Goal: Task Accomplishment & Management: Manage account settings

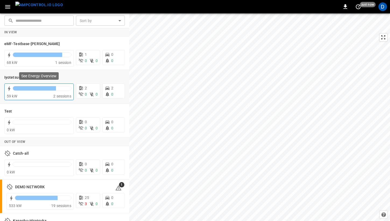
click at [45, 95] on div "59 kW" at bounding box center [30, 96] width 47 height 5
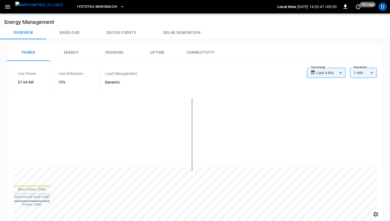
click at [73, 31] on button "Baseload" at bounding box center [69, 32] width 47 height 13
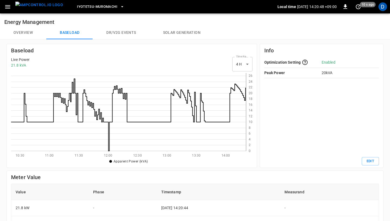
scroll to position [78, 235]
drag, startPoint x: 22, startPoint y: 33, endPoint x: 19, endPoint y: 29, distance: 5.0
click at [19, 29] on button "Overview" at bounding box center [23, 32] width 46 height 13
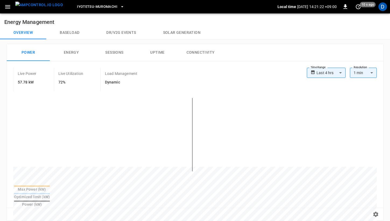
click at [11, 10] on button "button" at bounding box center [7, 7] width 11 height 10
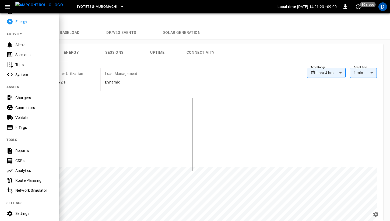
scroll to position [86, 0]
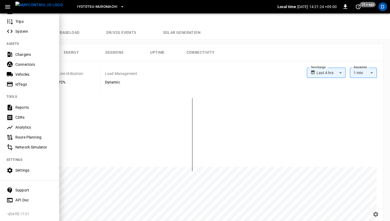
click at [31, 135] on div "Route Planning" at bounding box center [33, 137] width 37 height 5
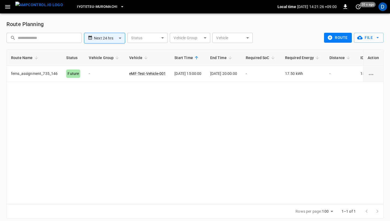
scroll to position [4, 0]
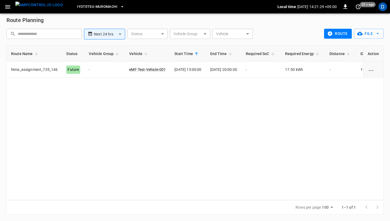
click at [328, 32] on icon "button" at bounding box center [329, 33] width 5 height 5
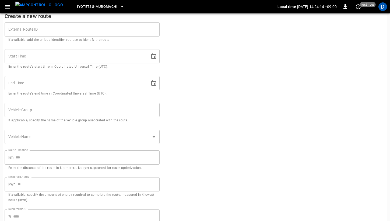
scroll to position [3, 0]
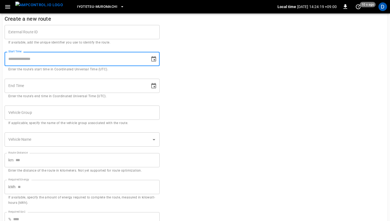
click at [26, 59] on input "Start Time" at bounding box center [75, 59] width 141 height 14
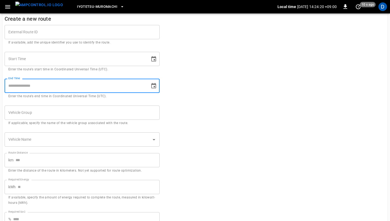
click at [86, 81] on input "End Time" at bounding box center [75, 86] width 141 height 14
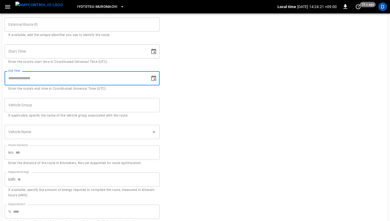
scroll to position [28, 0]
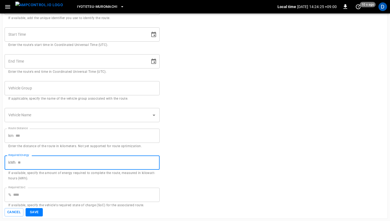
click at [50, 163] on input "Required Energy" at bounding box center [89, 163] width 142 height 14
click at [26, 194] on input "Required SoC" at bounding box center [86, 195] width 146 height 14
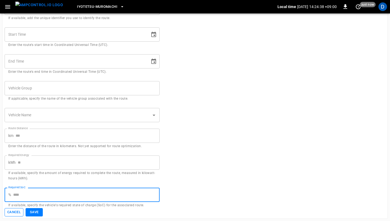
click at [13, 217] on button "Cancel" at bounding box center [14, 212] width 19 height 8
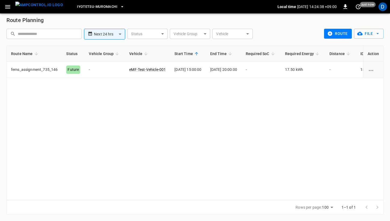
scroll to position [4, 0]
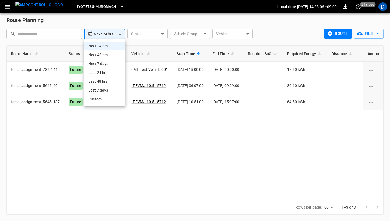
click at [115, 37] on body "**********" at bounding box center [195, 108] width 390 height 225
click at [131, 30] on div at bounding box center [195, 110] width 390 height 221
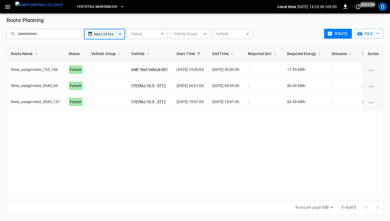
click at [109, 31] on body "**********" at bounding box center [195, 108] width 390 height 225
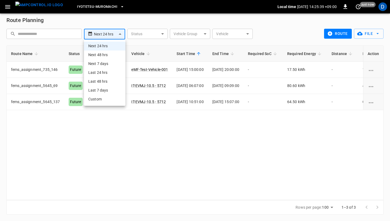
click at [107, 55] on li "Next 48 hrs" at bounding box center [104, 55] width 41 height 9
type input "**********"
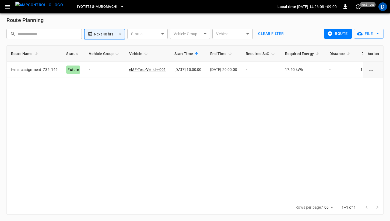
click at [10, 6] on icon "button" at bounding box center [7, 6] width 7 height 7
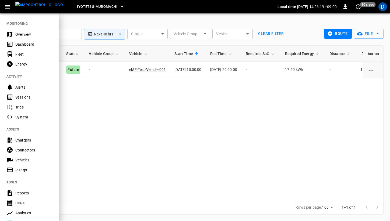
click at [106, 139] on div at bounding box center [195, 110] width 390 height 221
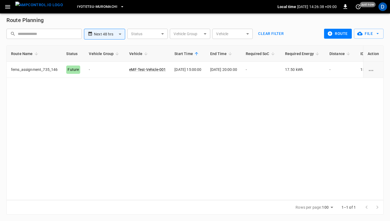
click at [10, 9] on icon "button" at bounding box center [7, 6] width 7 height 7
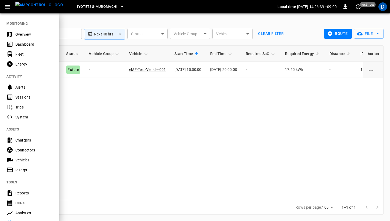
click at [24, 32] on div "Overview" at bounding box center [33, 34] width 37 height 5
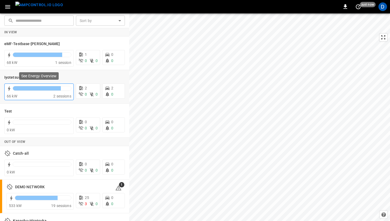
click at [36, 95] on div "66 kW" at bounding box center [30, 96] width 47 height 5
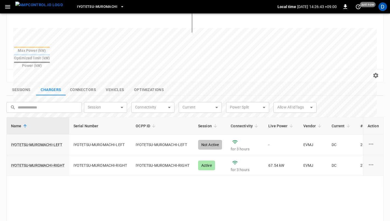
scroll to position [141, 0]
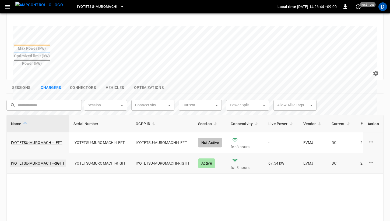
click at [51, 160] on link "IYOTETSU-MUROMACHI-RIGHT" at bounding box center [38, 164] width 56 height 8
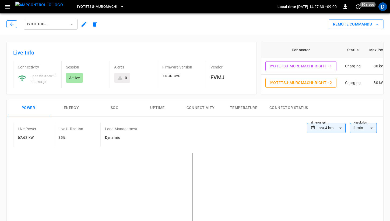
click at [9, 22] on button "button" at bounding box center [11, 24] width 11 height 8
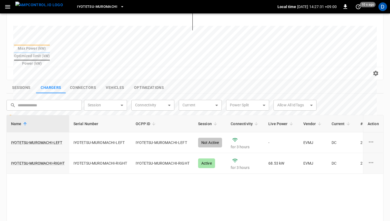
scroll to position [131, 0]
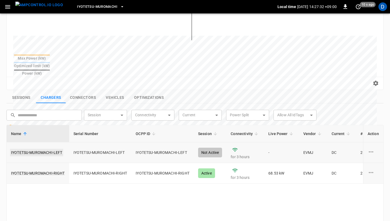
click at [53, 149] on link "IYOTETSU-MUROMACHI-LEFT" at bounding box center [36, 153] width 53 height 8
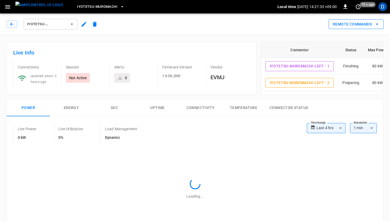
click at [375, 22] on icon "remote commands options" at bounding box center [377, 24] width 6 height 6
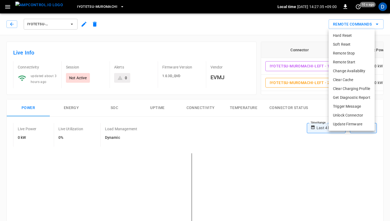
click at [351, 61] on li "Remote Start" at bounding box center [351, 62] width 46 height 9
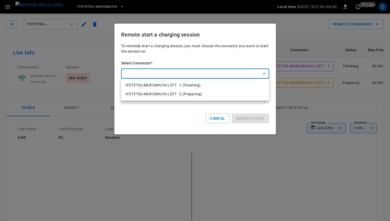
click at [216, 85] on li "IYOTETSU-MUROMACHI-LEFT - 1 (Finishing)" at bounding box center [195, 85] width 148 height 9
type input "**********"
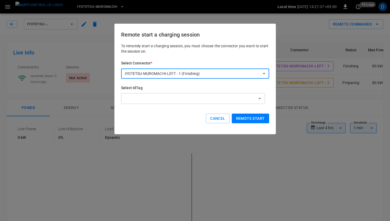
click at [241, 116] on button "Remote start" at bounding box center [250, 119] width 37 height 10
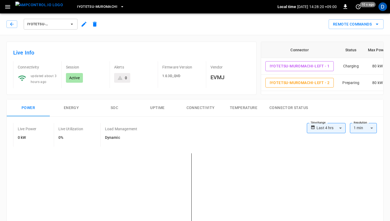
click at [18, 23] on div "IYOTETSU-MUROMACHI-LEFT" at bounding box center [53, 24] width 94 height 13
click at [13, 23] on icon "button" at bounding box center [11, 24] width 5 height 5
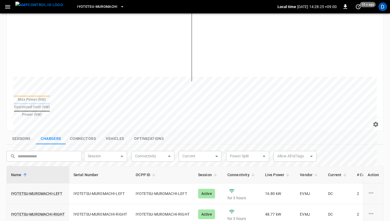
scroll to position [89, 0]
click at [25, 134] on button "Sessions" at bounding box center [21, 139] width 30 height 11
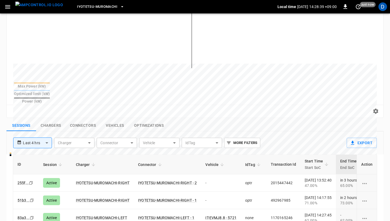
scroll to position [0, 0]
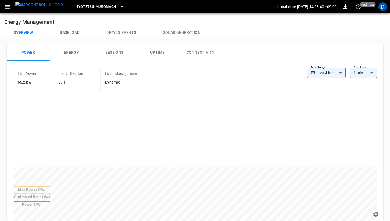
click at [96, 5] on span "Iyotetsu-Muromachi" at bounding box center [97, 7] width 40 height 6
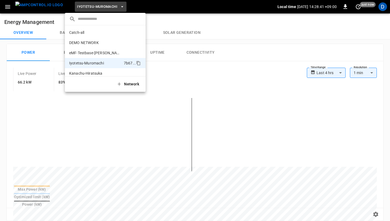
scroll to position [15, 0]
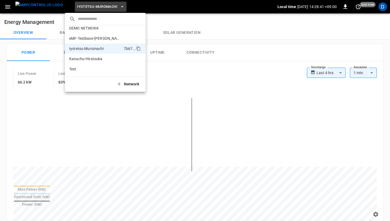
click at [192, 33] on div at bounding box center [195, 110] width 390 height 221
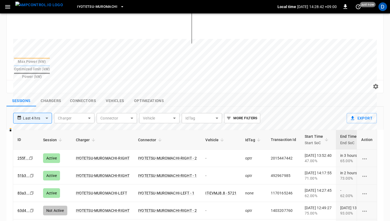
scroll to position [141, 0]
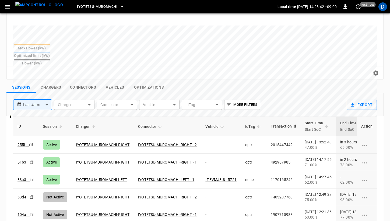
click at [50, 82] on button "Chargers" at bounding box center [51, 87] width 30 height 11
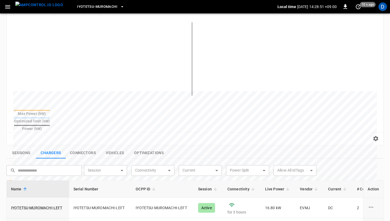
scroll to position [88, 0]
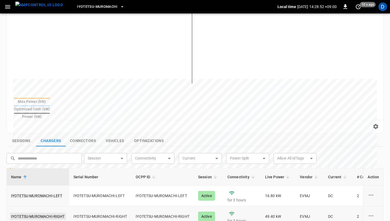
click at [59, 213] on link "IYOTETSU-MUROMACHI-RIGHT" at bounding box center [38, 217] width 56 height 8
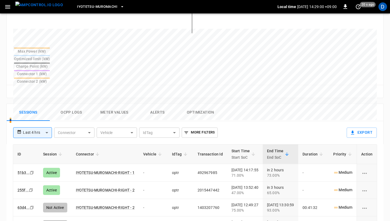
click at [76, 104] on button "Ocpp logs" at bounding box center [71, 112] width 43 height 17
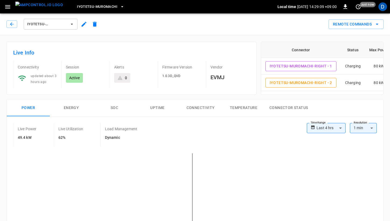
click at [14, 28] on div "IYOTETSU-MUROMACHI-RIGHT" at bounding box center [53, 24] width 94 height 13
click at [17, 25] on div "IYOTETSU-MUROMACHI-RIGHT" at bounding box center [53, 24] width 94 height 13
click at [12, 24] on icon "button" at bounding box center [11, 24] width 5 height 5
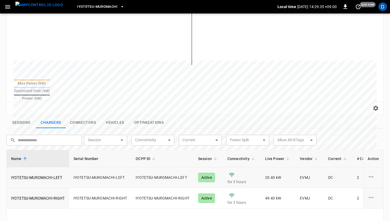
scroll to position [110, 0]
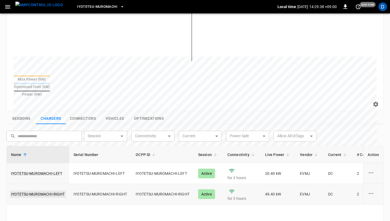
click at [52, 191] on link "IYOTETSU-MUROMACHI-RIGHT" at bounding box center [38, 195] width 56 height 8
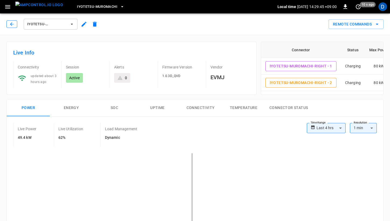
click at [15, 23] on button "button" at bounding box center [11, 24] width 11 height 8
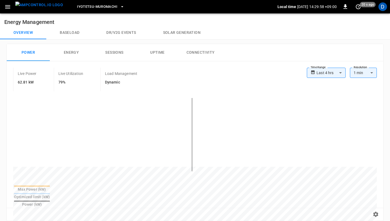
click at [7, 6] on icon "button" at bounding box center [7, 6] width 7 height 7
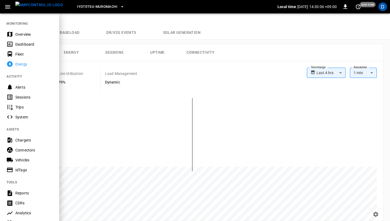
click at [243, 41] on div at bounding box center [195, 110] width 390 height 221
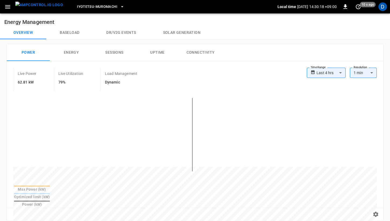
click at [10, 8] on icon "button" at bounding box center [7, 6] width 5 height 3
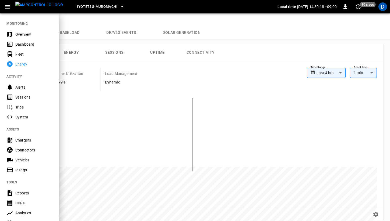
click at [238, 42] on div at bounding box center [195, 110] width 390 height 221
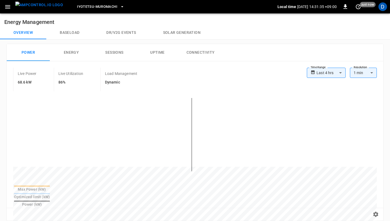
click at [7, 5] on icon "button" at bounding box center [7, 6] width 5 height 3
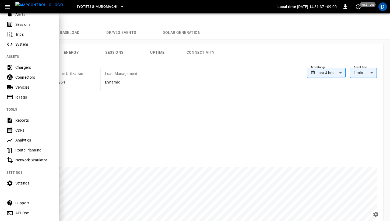
scroll to position [79, 0]
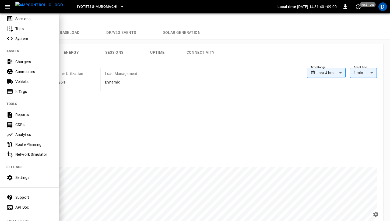
click at [33, 143] on div "Route Planning" at bounding box center [33, 144] width 37 height 5
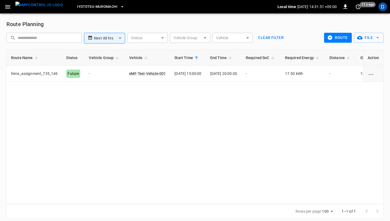
click at [332, 36] on icon "button" at bounding box center [329, 37] width 5 height 5
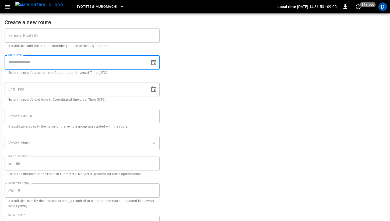
click at [97, 61] on input "Start Time" at bounding box center [75, 62] width 141 height 14
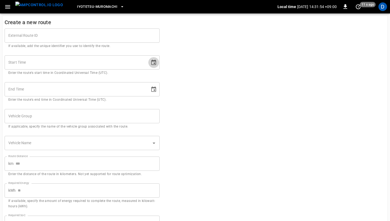
click at [154, 62] on icon "Choose date" at bounding box center [153, 62] width 5 height 5
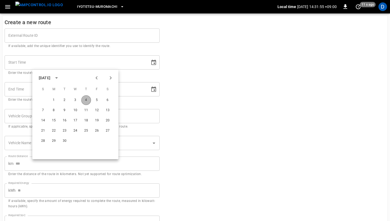
click at [89, 99] on button "4" at bounding box center [86, 100] width 10 height 10
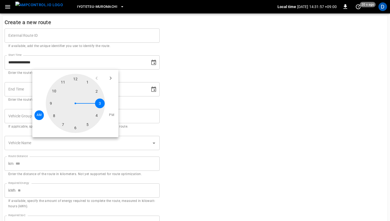
drag, startPoint x: 77, startPoint y: 80, endPoint x: 96, endPoint y: 103, distance: 30.5
click at [96, 103] on div at bounding box center [75, 103] width 59 height 59
click at [111, 112] on button "PM" at bounding box center [111, 116] width 9 height 10
click at [77, 80] on div at bounding box center [75, 103] width 59 height 59
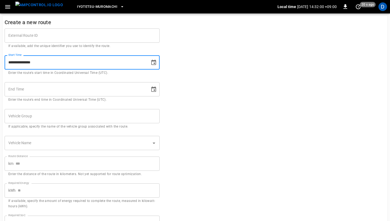
click at [74, 62] on input "**********" at bounding box center [75, 62] width 141 height 14
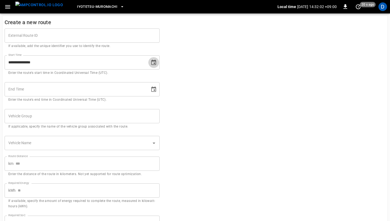
click at [153, 62] on icon "Choose date, selected date is Sep 4, 2025" at bounding box center [153, 62] width 6 height 6
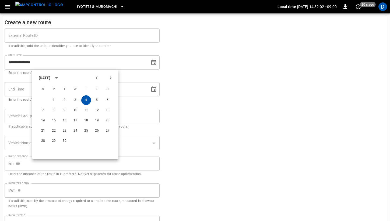
click at [88, 97] on button "4" at bounding box center [86, 100] width 10 height 10
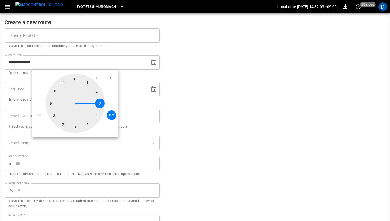
click at [100, 103] on div at bounding box center [75, 103] width 59 height 59
click at [76, 78] on div at bounding box center [75, 103] width 59 height 59
type input "**********"
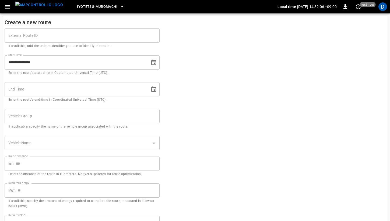
click at [90, 91] on input "End Time" at bounding box center [75, 89] width 141 height 14
click at [153, 89] on icon "Choose date" at bounding box center [153, 89] width 6 height 6
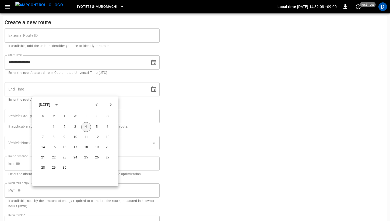
click at [86, 125] on button "4" at bounding box center [86, 127] width 10 height 10
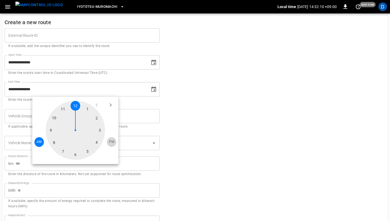
click at [110, 143] on span "PM" at bounding box center [111, 142] width 5 height 5
click at [86, 150] on div at bounding box center [75, 130] width 59 height 59
type input "**********"
click at [76, 105] on div at bounding box center [75, 130] width 59 height 59
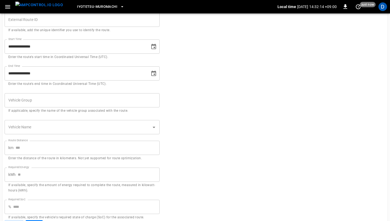
scroll to position [28, 0]
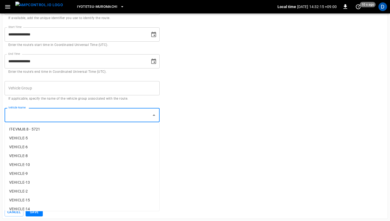
click at [131, 113] on input "Vehicle Name" at bounding box center [78, 115] width 142 height 9
click at [74, 130] on li "IT-EVMJ8.8 - 5721" at bounding box center [82, 129] width 154 height 9
type input "**********"
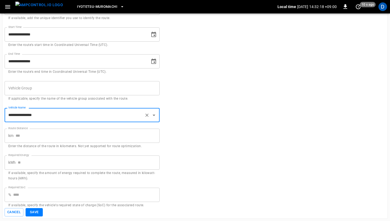
click at [34, 190] on input "Required SoC" at bounding box center [86, 195] width 146 height 14
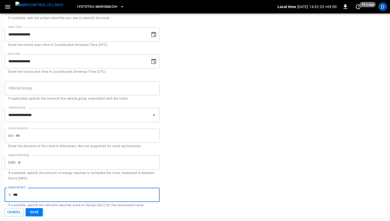
type input "***"
click at [215, 173] on form "**********" at bounding box center [195, 105] width 381 height 223
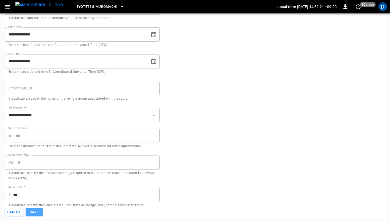
click at [37, 212] on button "Save" at bounding box center [34, 212] width 17 height 8
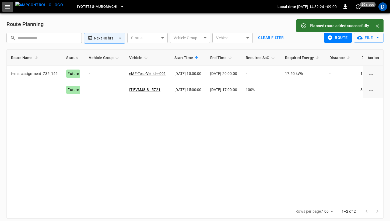
click at [11, 7] on button "button" at bounding box center [7, 7] width 11 height 10
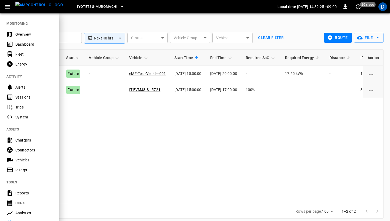
click at [146, 121] on div at bounding box center [195, 110] width 390 height 221
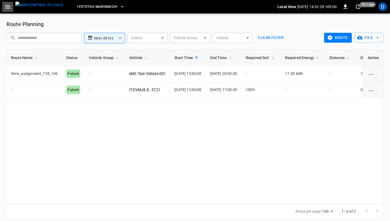
click at [9, 6] on icon "button" at bounding box center [7, 6] width 5 height 3
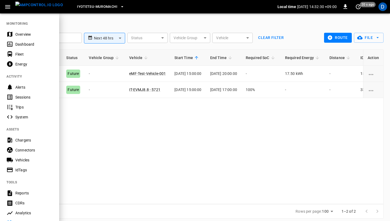
click at [26, 34] on div "Overview" at bounding box center [33, 34] width 37 height 5
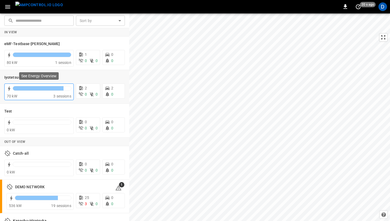
click at [38, 95] on div "70 kW" at bounding box center [30, 96] width 47 height 5
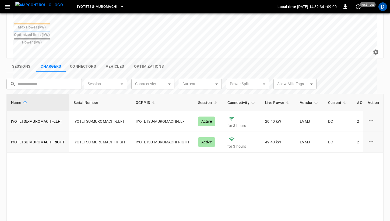
scroll to position [164, 0]
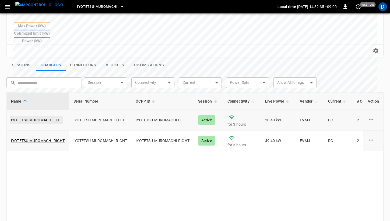
click at [40, 116] on link "IYOTETSU-MUROMACHI-LEFT" at bounding box center [36, 120] width 53 height 8
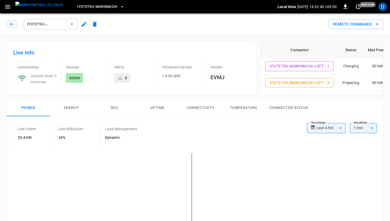
click at [10, 9] on icon "button" at bounding box center [7, 6] width 7 height 7
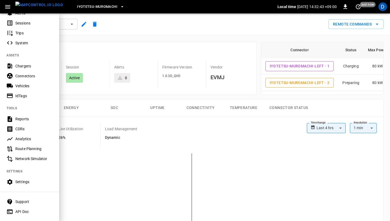
scroll to position [86, 0]
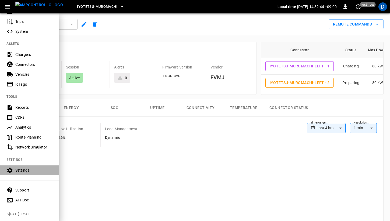
click at [25, 170] on div "Settings" at bounding box center [33, 170] width 37 height 5
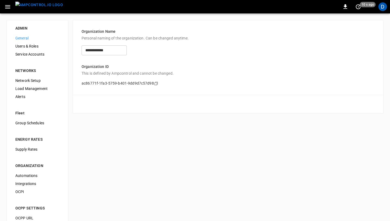
click at [27, 88] on span "Load Management" at bounding box center [37, 89] width 44 height 6
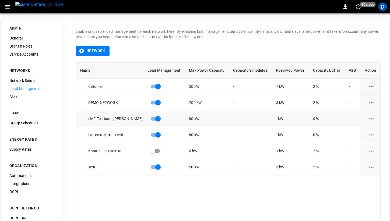
click at [375, 120] on button "load management options" at bounding box center [370, 118] width 13 height 13
click at [364, 131] on li "Edit" at bounding box center [366, 132] width 38 height 9
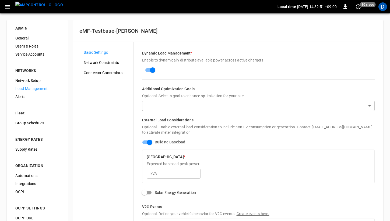
click at [183, 106] on body "Local time 2025-09-04 14:32:51 +09:00 0 10 s ago D ADMIN General Users & Roles …" at bounding box center [195, 150] width 390 height 300
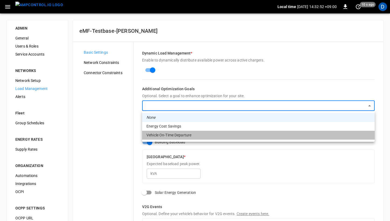
click at [174, 134] on li "Vehicle On-Time Departure" at bounding box center [258, 135] width 232 height 9
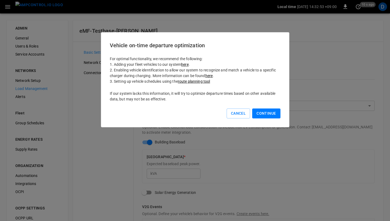
click at [267, 114] on button "Continue" at bounding box center [266, 114] width 28 height 10
type input "**********"
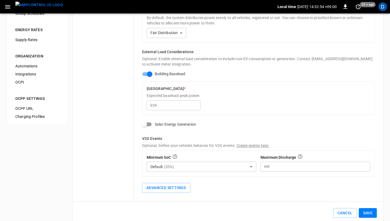
scroll to position [120, 0]
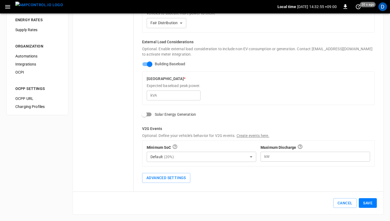
click at [367, 200] on button "Save" at bounding box center [368, 203] width 18 height 10
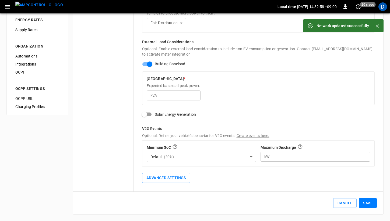
click at [175, 94] on input "*" at bounding box center [179, 96] width 41 height 10
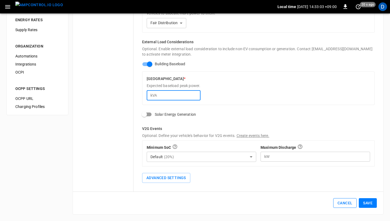
click at [349, 208] on button "Cancel" at bounding box center [344, 203] width 23 height 10
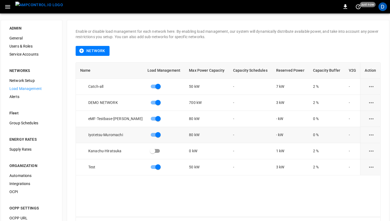
click at [372, 134] on icon "load management options" at bounding box center [371, 134] width 5 height 1
click at [360, 147] on li "Edit" at bounding box center [366, 148] width 38 height 9
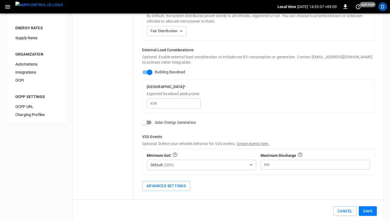
scroll to position [120, 0]
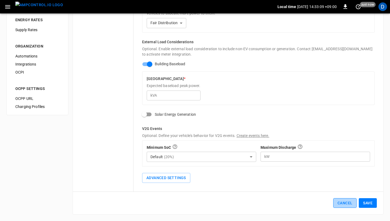
click at [345, 205] on button "Cancel" at bounding box center [344, 203] width 23 height 10
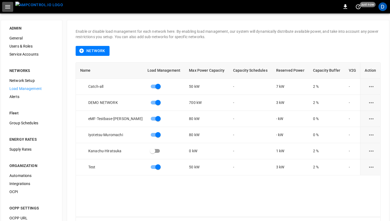
click at [4, 3] on icon "button" at bounding box center [7, 6] width 7 height 7
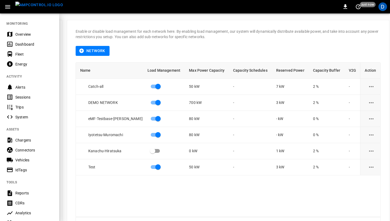
click at [24, 35] on div "Overview" at bounding box center [33, 34] width 37 height 5
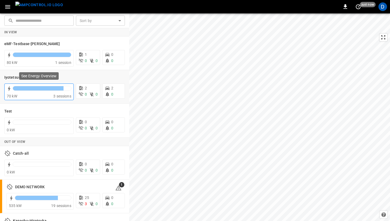
click at [55, 93] on div at bounding box center [42, 90] width 59 height 8
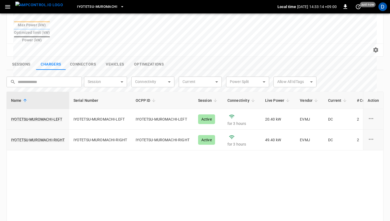
scroll to position [198, 0]
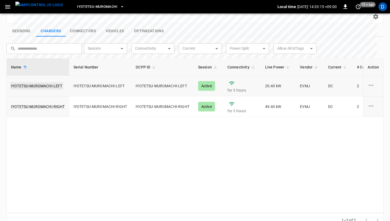
click at [54, 82] on link "IYOTETSU-MUROMACHI-LEFT" at bounding box center [36, 86] width 53 height 8
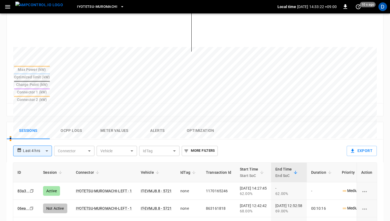
scroll to position [185, 0]
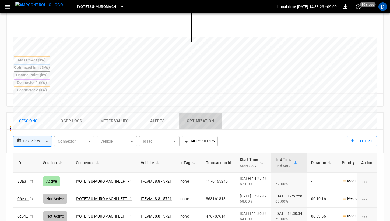
click at [217, 113] on button "Optimization" at bounding box center [200, 121] width 43 height 17
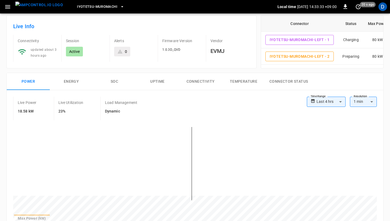
scroll to position [0, 0]
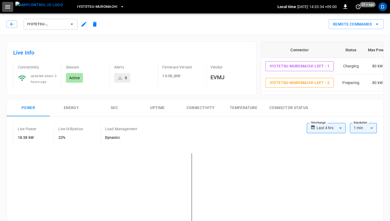
click at [6, 7] on icon "button" at bounding box center [7, 6] width 7 height 7
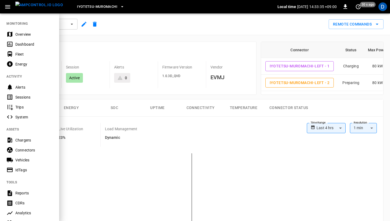
click at [28, 162] on div "Vehicles" at bounding box center [33, 160] width 37 height 5
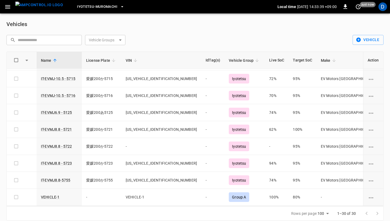
scroll to position [134, 0]
click at [66, 128] on link "IT-EVMJ8.8 - 5721" at bounding box center [56, 129] width 33 height 6
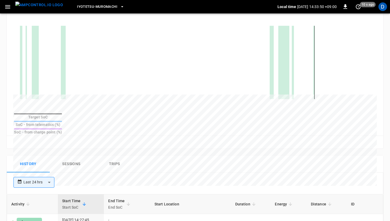
scroll to position [142, 0]
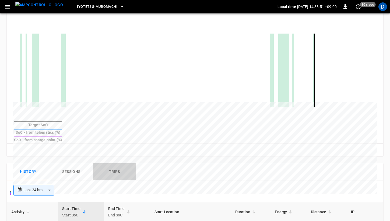
click at [109, 164] on button "Trips" at bounding box center [114, 172] width 43 height 17
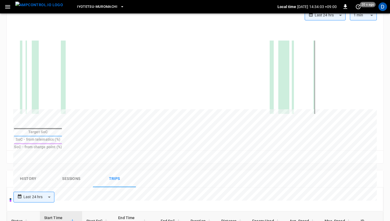
scroll to position [134, 0]
click at [70, 172] on button "Sessions" at bounding box center [71, 179] width 43 height 17
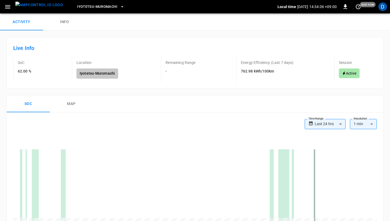
scroll to position [0, 0]
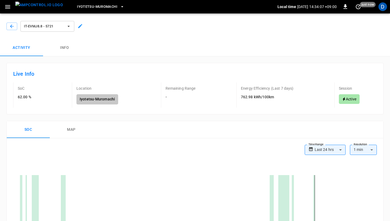
click at [65, 42] on button "Info" at bounding box center [64, 47] width 43 height 17
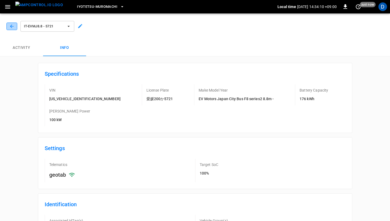
click at [10, 27] on icon "button" at bounding box center [11, 26] width 5 height 5
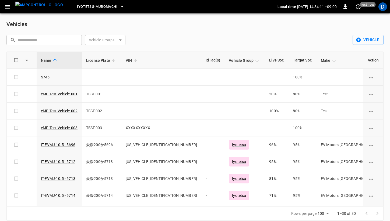
click at [8, 7] on icon "button" at bounding box center [7, 6] width 5 height 3
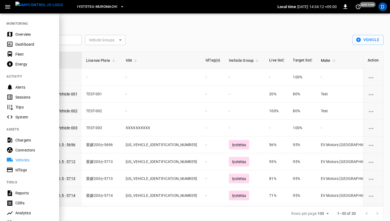
click at [30, 33] on div "Overview" at bounding box center [33, 34] width 37 height 5
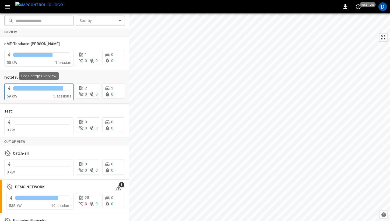
click at [49, 93] on div at bounding box center [42, 90] width 59 height 8
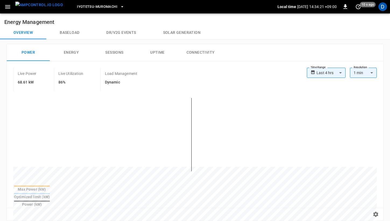
click at [73, 36] on button "Baseload" at bounding box center [69, 32] width 47 height 13
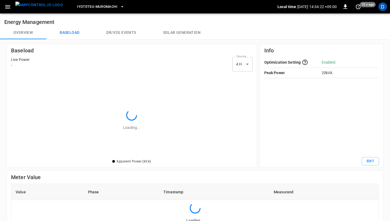
scroll to position [85, 241]
click at [26, 29] on button "Overview" at bounding box center [23, 32] width 46 height 13
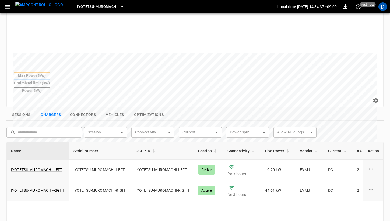
scroll to position [114, 0]
click at [50, 166] on link "IYOTETSU-MUROMACHI-LEFT" at bounding box center [36, 170] width 53 height 8
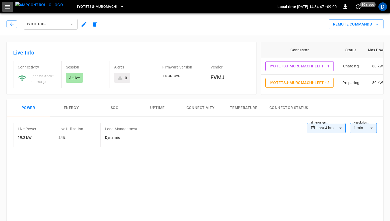
click at [10, 8] on icon "button" at bounding box center [7, 6] width 7 height 7
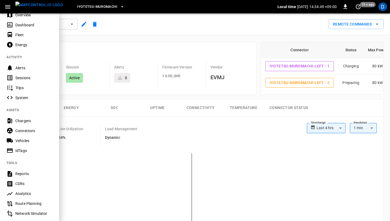
scroll to position [20, 0]
click at [22, 87] on div "Trips" at bounding box center [33, 87] width 37 height 5
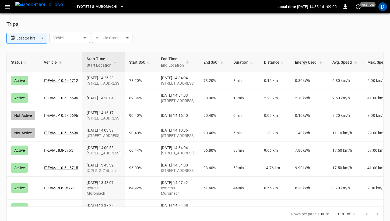
click at [9, 8] on icon "button" at bounding box center [7, 6] width 5 height 3
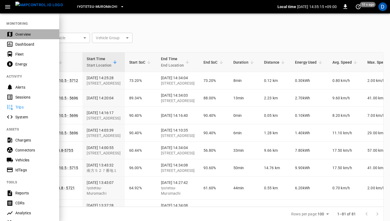
click at [24, 33] on div "Overview" at bounding box center [33, 34] width 37 height 5
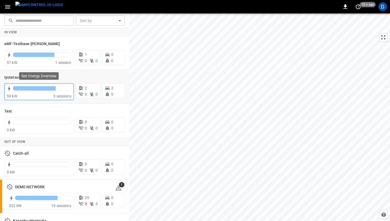
click at [26, 88] on div at bounding box center [34, 88] width 43 height 4
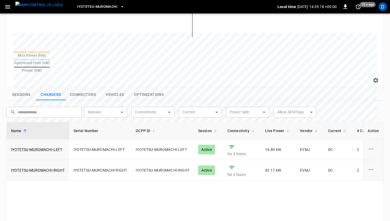
scroll to position [165, 0]
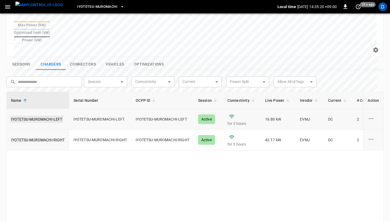
click at [56, 116] on link "IYOTETSU-MUROMACHI-LEFT" at bounding box center [36, 120] width 53 height 8
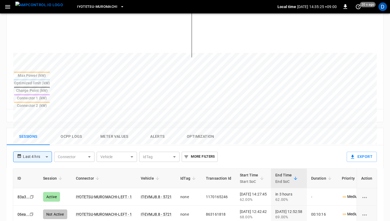
scroll to position [169, 0]
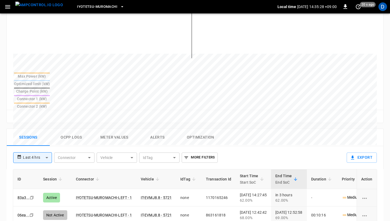
click at [73, 129] on button "Ocpp logs" at bounding box center [71, 137] width 43 height 17
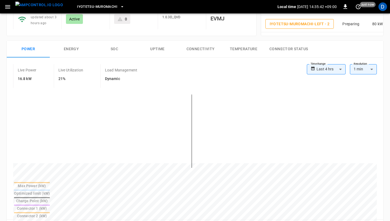
scroll to position [0, 0]
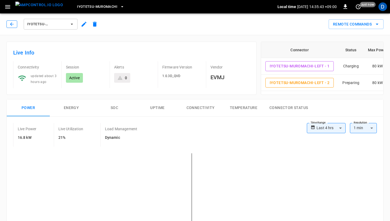
click at [11, 24] on icon "button" at bounding box center [11, 23] width 3 height 3
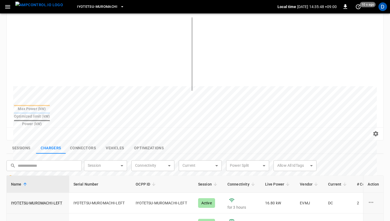
scroll to position [82, 0]
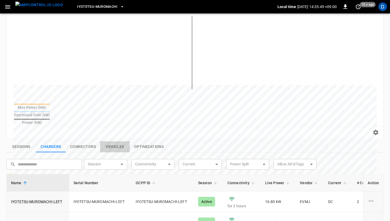
click at [112, 141] on button "Vehicles" at bounding box center [115, 146] width 30 height 11
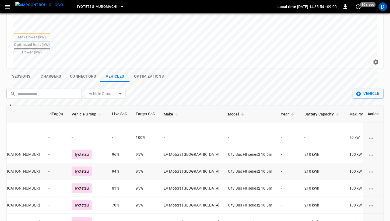
scroll to position [44, 172]
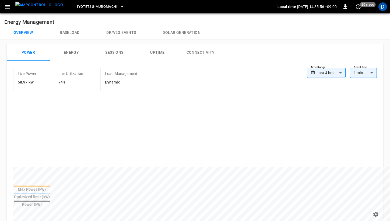
scroll to position [152, 0]
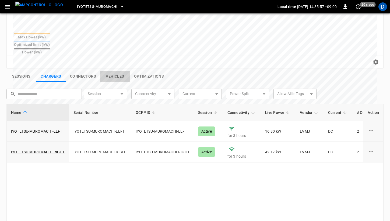
click at [128, 71] on button "Vehicles" at bounding box center [115, 76] width 30 height 11
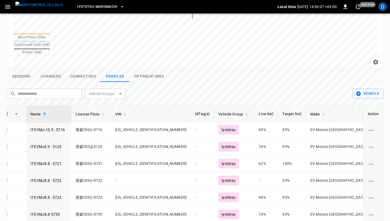
scroll to position [154, 0]
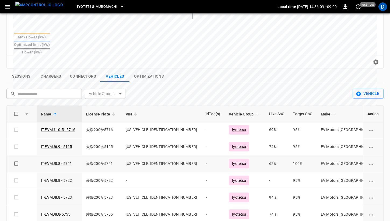
click at [370, 161] on icon "vehicle options" at bounding box center [370, 164] width 7 height 7
click at [278, 78] on div at bounding box center [195, 110] width 390 height 221
click at [147, 71] on button "Optimizations" at bounding box center [149, 76] width 38 height 11
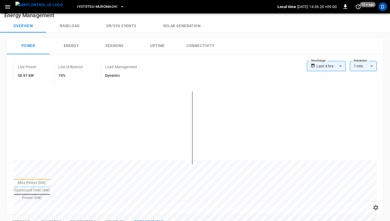
scroll to position [0, 0]
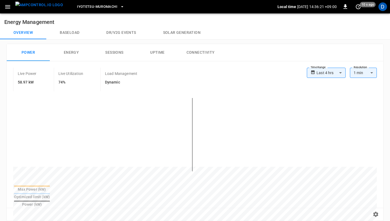
click at [27, 51] on button "Power" at bounding box center [28, 52] width 43 height 17
click at [10, 9] on icon "button" at bounding box center [7, 6] width 7 height 7
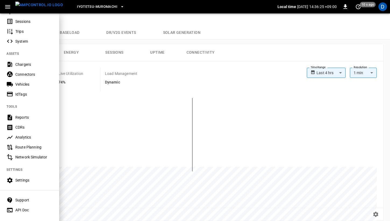
scroll to position [80, 0]
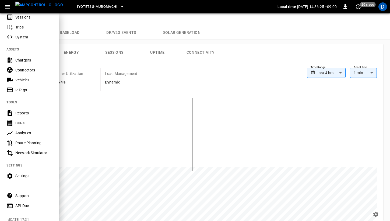
click at [24, 174] on div "Settings" at bounding box center [33, 175] width 37 height 5
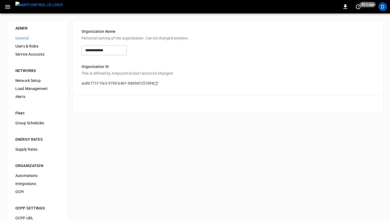
click at [30, 89] on span "Load Management" at bounding box center [37, 89] width 44 height 6
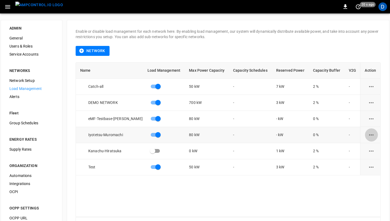
click at [371, 137] on icon "load management options" at bounding box center [371, 135] width 7 height 7
click at [364, 146] on li "Edit" at bounding box center [366, 148] width 38 height 9
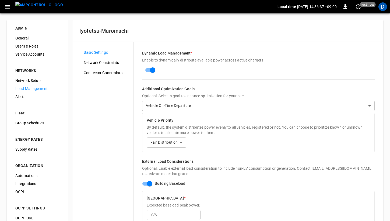
click at [25, 39] on span "General" at bounding box center [37, 39] width 44 height 6
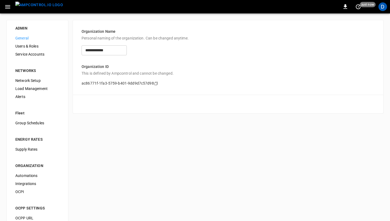
click at [11, 6] on button "button" at bounding box center [7, 7] width 11 height 10
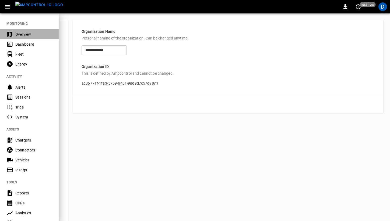
click at [24, 30] on div "Overview" at bounding box center [29, 34] width 59 height 10
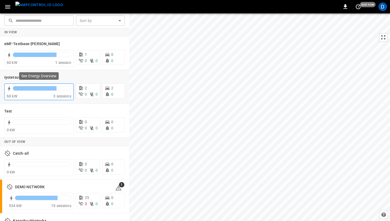
click at [39, 94] on div "60 kW" at bounding box center [30, 96] width 47 height 5
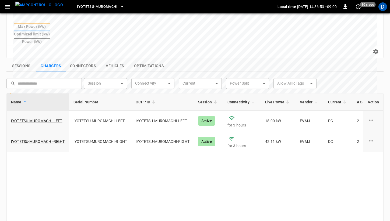
scroll to position [161, 0]
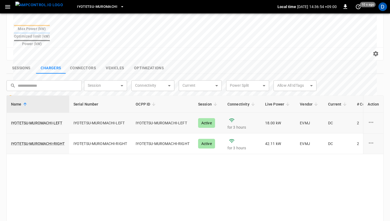
click at [212, 118] on div "Active" at bounding box center [206, 123] width 17 height 10
click at [48, 119] on link "IYOTETSU-MUROMACHI-LEFT" at bounding box center [36, 123] width 53 height 8
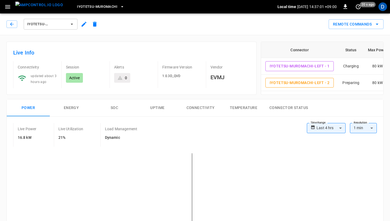
click at [10, 6] on icon "button" at bounding box center [7, 6] width 7 height 7
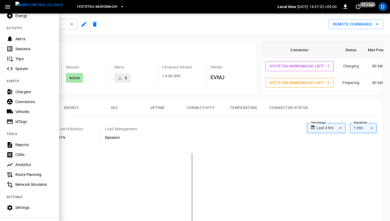
scroll to position [86, 0]
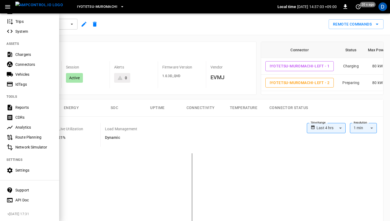
click at [28, 136] on div "Route Planning" at bounding box center [33, 137] width 37 height 5
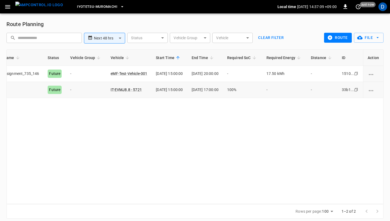
scroll to position [0, 33]
click at [373, 87] on icon "route options" at bounding box center [370, 90] width 7 height 7
click at [326, 128] on div at bounding box center [195, 110] width 390 height 221
click at [372, 91] on icon "route options" at bounding box center [370, 90] width 5 height 1
click at [375, 94] on li "Edit" at bounding box center [375, 94] width 19 height 9
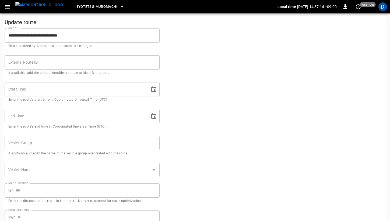
type input "**********"
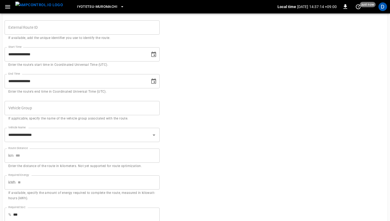
scroll to position [55, 0]
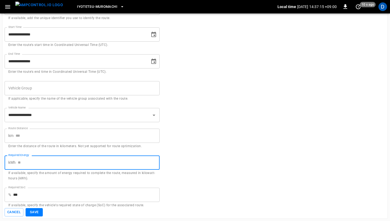
click at [52, 165] on input "Required Energy" at bounding box center [89, 163] width 142 height 14
type input "***"
click at [246, 151] on form "**********" at bounding box center [195, 92] width 381 height 250
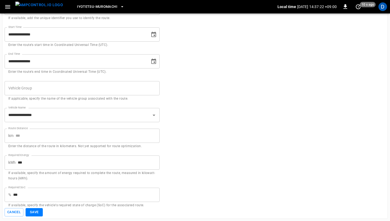
click at [38, 213] on button "Save" at bounding box center [34, 212] width 17 height 8
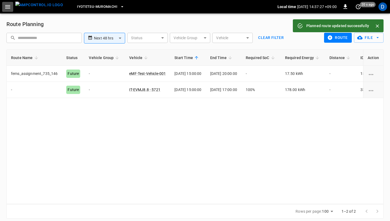
click at [9, 10] on button "button" at bounding box center [7, 7] width 11 height 10
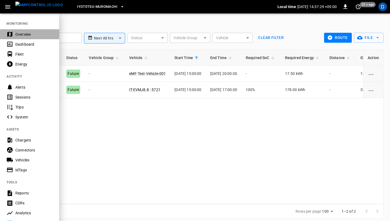
click at [30, 32] on div "Overview" at bounding box center [33, 34] width 37 height 5
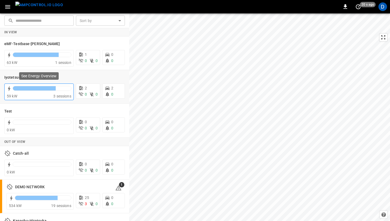
click at [40, 98] on div "59 kW" at bounding box center [30, 96] width 47 height 5
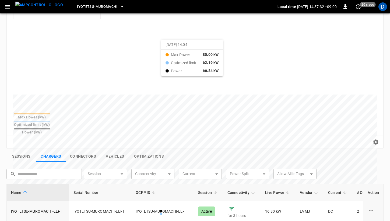
scroll to position [175, 0]
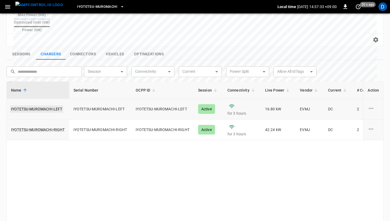
click at [53, 105] on link "IYOTETSU-MUROMACHI-LEFT" at bounding box center [36, 109] width 53 height 8
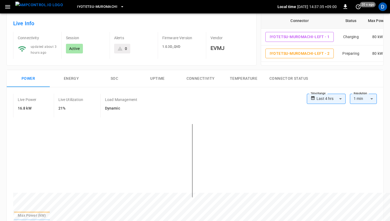
scroll to position [8, 0]
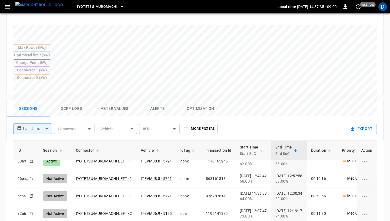
click at [78, 100] on button "Ocpp logs" at bounding box center [71, 108] width 43 height 17
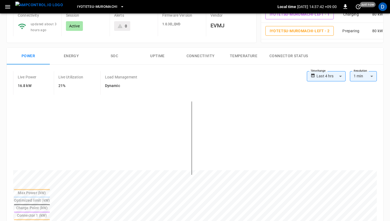
scroll to position [0, 0]
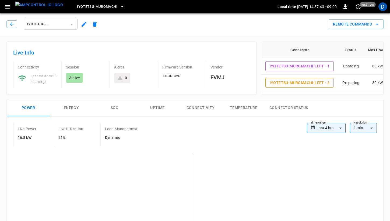
click at [271, 107] on button "Connector Status" at bounding box center [288, 108] width 47 height 17
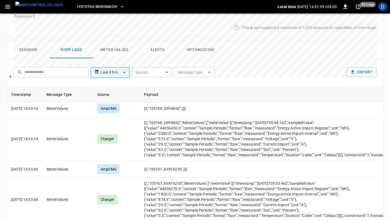
scroll to position [262, 0]
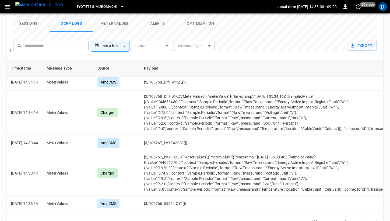
click at [115, 20] on button "Meter Values" at bounding box center [114, 23] width 43 height 17
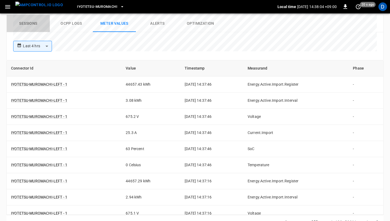
click at [29, 19] on button "Sessions" at bounding box center [28, 23] width 43 height 17
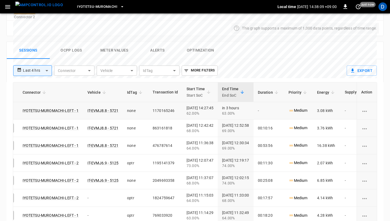
scroll to position [0, 91]
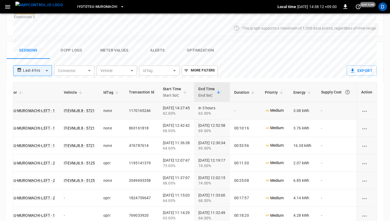
click at [365, 109] on icon "charging session options" at bounding box center [364, 111] width 7 height 7
click at [368, 126] on li "Edit Priority" at bounding box center [370, 128] width 31 height 9
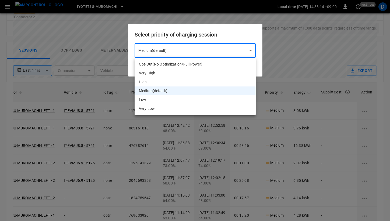
click at [244, 53] on body "**********" at bounding box center [195, 11] width 390 height 494
click at [217, 70] on li "Very High" at bounding box center [194, 73] width 121 height 9
type input "*"
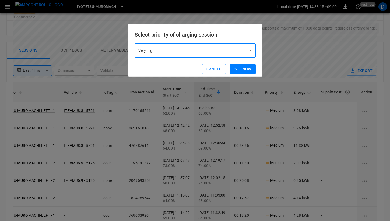
click at [239, 68] on button "Set now" at bounding box center [243, 69] width 26 height 10
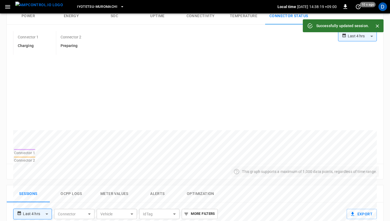
scroll to position [0, 0]
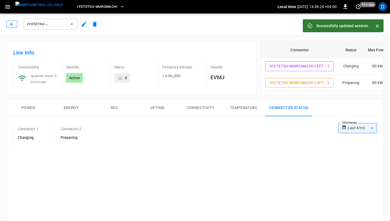
click at [13, 23] on icon "button" at bounding box center [11, 24] width 5 height 5
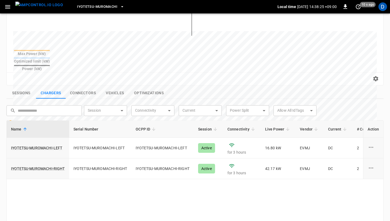
scroll to position [137, 0]
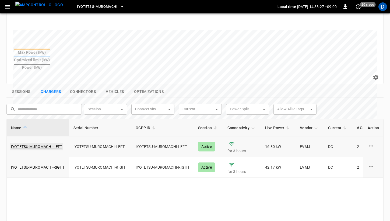
click at [49, 143] on link "IYOTETSU-MUROMACHI-LEFT" at bounding box center [36, 147] width 53 height 8
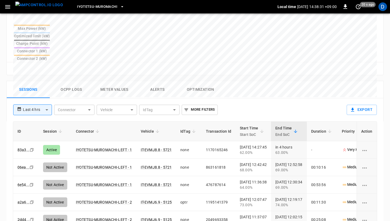
scroll to position [229, 0]
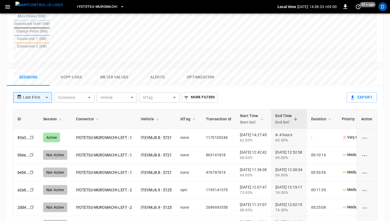
click at [69, 69] on button "Ocpp logs" at bounding box center [71, 77] width 43 height 17
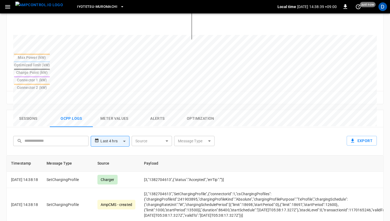
scroll to position [182, 0]
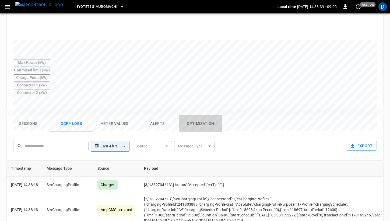
click at [196, 115] on button "Optimization" at bounding box center [200, 123] width 43 height 17
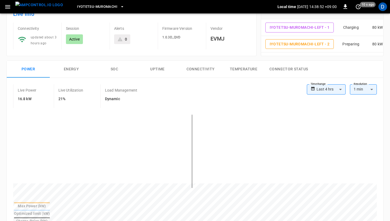
scroll to position [39, 0]
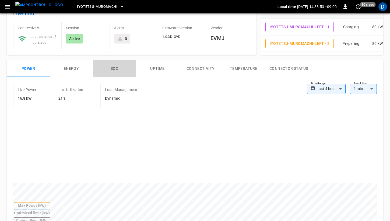
click at [106, 68] on button "SOC" at bounding box center [114, 68] width 43 height 17
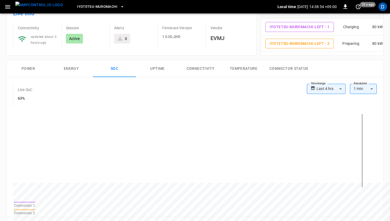
scroll to position [60, 0]
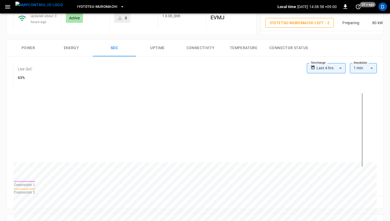
click at [23, 46] on button "Power" at bounding box center [28, 48] width 43 height 17
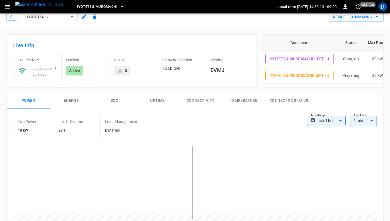
scroll to position [0, 0]
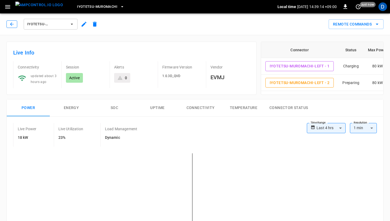
click at [12, 25] on icon "button" at bounding box center [11, 24] width 5 height 5
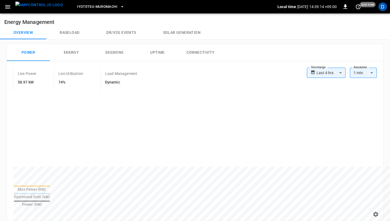
scroll to position [137, 0]
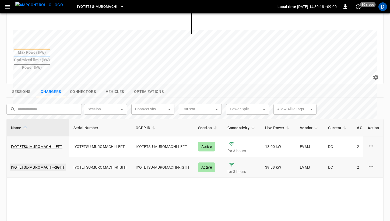
click at [37, 164] on link "IYOTETSU-MUROMACHI-RIGHT" at bounding box center [38, 168] width 56 height 8
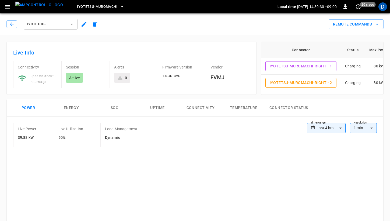
click at [40, 23] on span "IYOTETSU-MUROMACHI-RIGHT" at bounding box center [47, 24] width 40 height 6
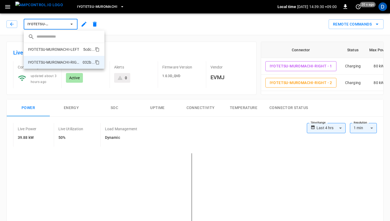
click at [62, 48] on p "IYOTETSU-MUROMACHI-LEFT" at bounding box center [53, 49] width 51 height 5
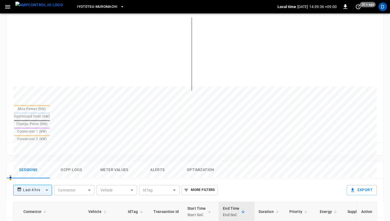
scroll to position [0, 62]
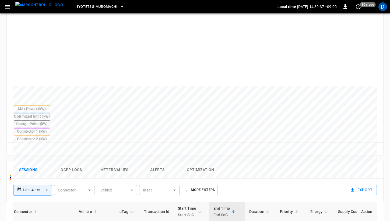
click at [365, 208] on li "Edit Priority" at bounding box center [370, 210] width 31 height 9
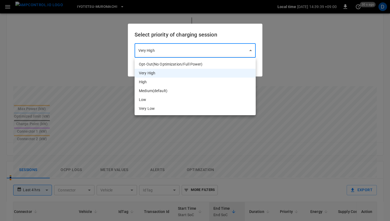
click at [242, 57] on body "**********" at bounding box center [195, 121] width 390 height 514
click at [230, 63] on li "Opt-Out (No Optimization/Full Power)" at bounding box center [194, 64] width 121 height 9
type input "*"
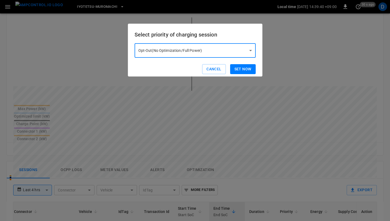
click at [237, 67] on button "Set now" at bounding box center [243, 69] width 26 height 10
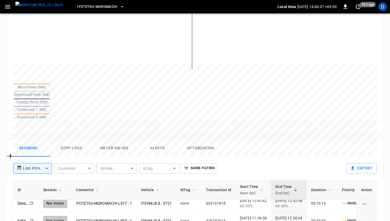
scroll to position [0, 0]
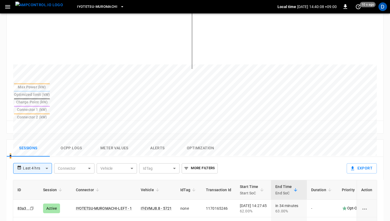
click at [69, 140] on button "Ocpp logs" at bounding box center [71, 148] width 43 height 17
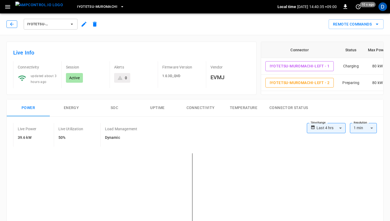
click at [11, 24] on icon "button" at bounding box center [11, 24] width 5 height 5
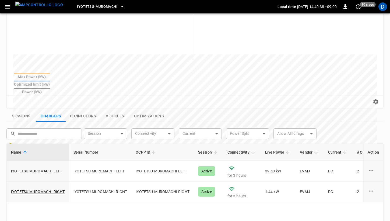
scroll to position [129, 0]
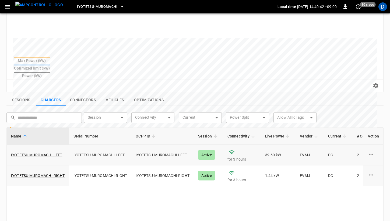
click at [34, 145] on td "IYOTETSU-MUROMACHI-LEFT" at bounding box center [38, 155] width 62 height 21
click at [34, 151] on link "IYOTETSU-MUROMACHI-LEFT" at bounding box center [36, 155] width 53 height 8
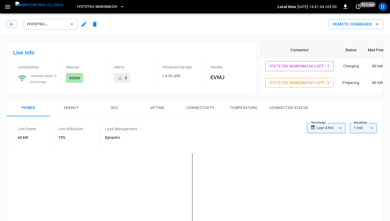
click at [370, 29] on div "IYOTETSU-MUROMACHI-LEFT Remote Commands" at bounding box center [194, 23] width 392 height 24
click at [369, 20] on button "Remote Commands" at bounding box center [355, 24] width 55 height 10
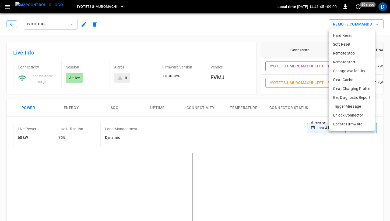
click at [269, 31] on div at bounding box center [195, 110] width 390 height 221
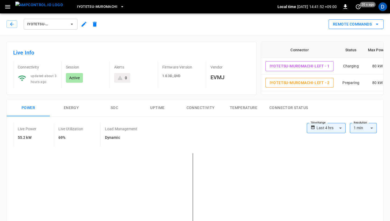
click at [354, 27] on button "Remote Commands" at bounding box center [355, 24] width 55 height 10
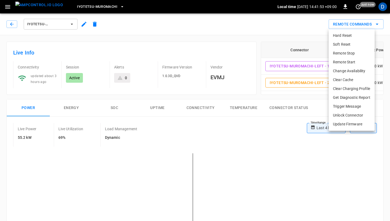
click at [350, 54] on li "Remote Stop" at bounding box center [351, 53] width 46 height 9
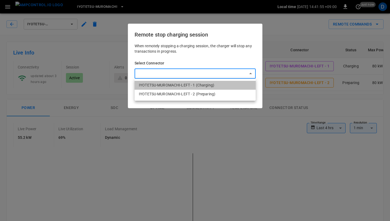
click at [217, 84] on li "IYOTETSU-MUROMACHI-LEFT - 1 (Charging)" at bounding box center [194, 85] width 121 height 9
type input "**********"
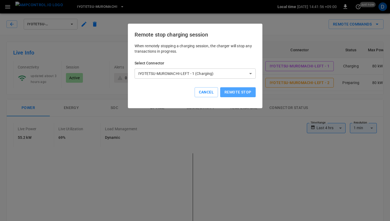
click at [238, 95] on button "Remote stop" at bounding box center [237, 92] width 35 height 10
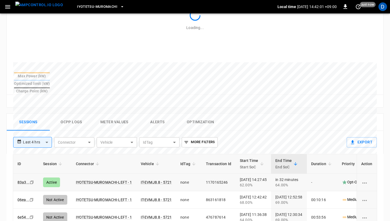
scroll to position [184, 0]
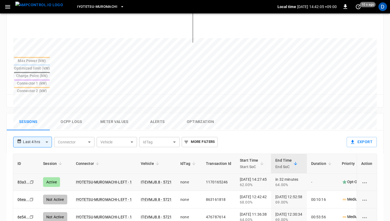
click at [367, 182] on icon "charging session options" at bounding box center [364, 182] width 5 height 1
click at [366, 174] on li "Edit Priority" at bounding box center [370, 177] width 31 height 9
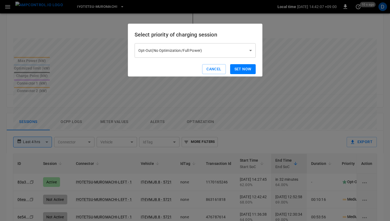
click at [244, 51] on body "**********" at bounding box center [195, 73] width 390 height 514
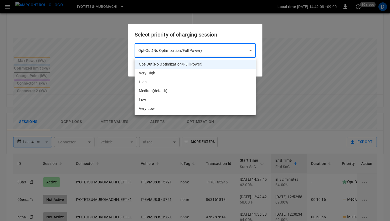
click at [185, 89] on li "Medium (default)" at bounding box center [194, 91] width 121 height 9
type input "*"
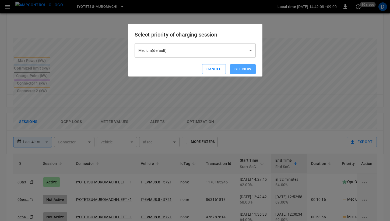
click at [246, 70] on button "Set now" at bounding box center [243, 69] width 26 height 10
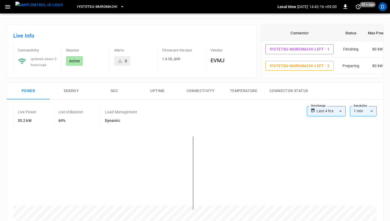
scroll to position [0, 0]
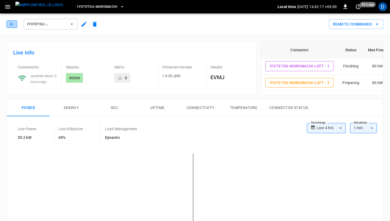
click at [9, 20] on button "button" at bounding box center [11, 24] width 11 height 8
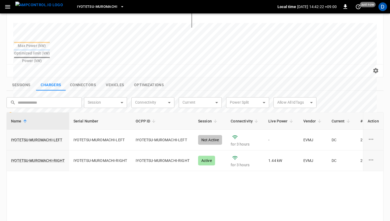
scroll to position [148, 0]
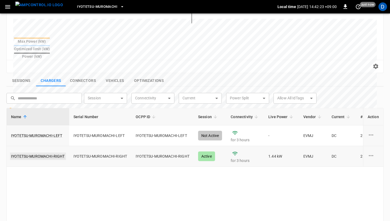
click at [48, 153] on link "IYOTETSU-MUROMACHI-RIGHT" at bounding box center [38, 157] width 56 height 8
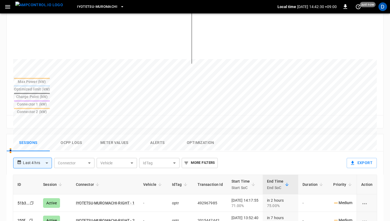
scroll to position [164, 0]
click at [75, 134] on button "Ocpp logs" at bounding box center [71, 142] width 43 height 17
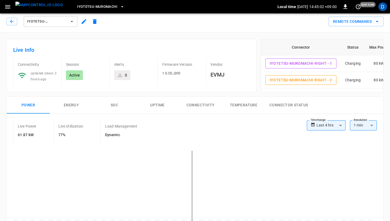
scroll to position [0, 0]
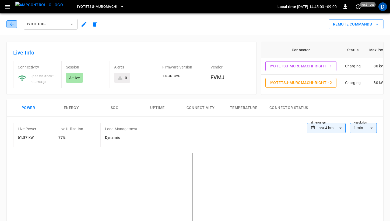
click at [11, 22] on icon "button" at bounding box center [11, 24] width 5 height 5
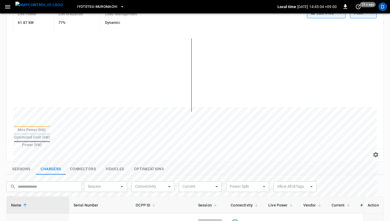
scroll to position [41, 0]
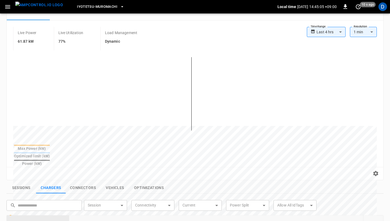
click at [9, 3] on icon "button" at bounding box center [7, 6] width 7 height 7
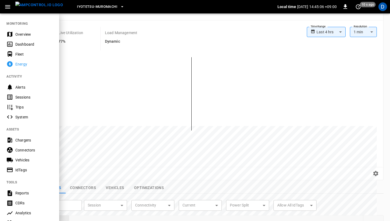
scroll to position [86, 0]
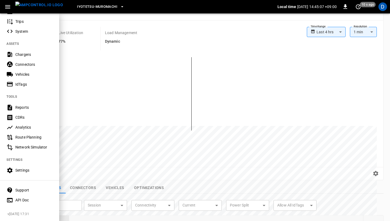
click at [34, 136] on div "Route Planning" at bounding box center [33, 137] width 37 height 5
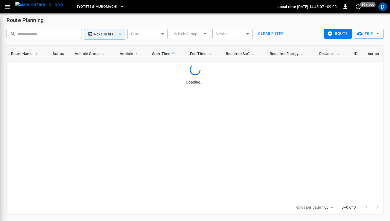
scroll to position [4, 0]
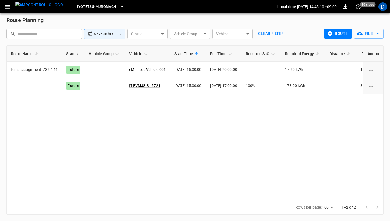
click at [110, 33] on body "**********" at bounding box center [195, 108] width 390 height 225
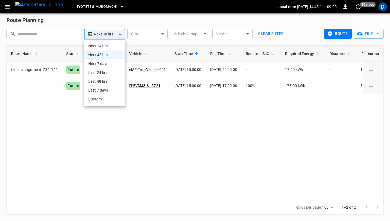
click at [143, 25] on div at bounding box center [195, 110] width 390 height 221
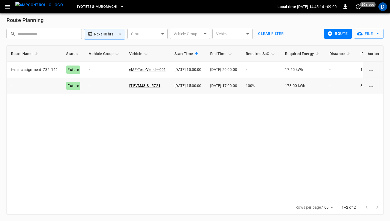
click at [377, 87] on div "route options" at bounding box center [372, 85] width 11 height 5
click at [374, 87] on li "Edit" at bounding box center [375, 90] width 19 height 9
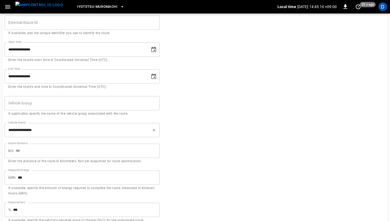
scroll to position [55, 0]
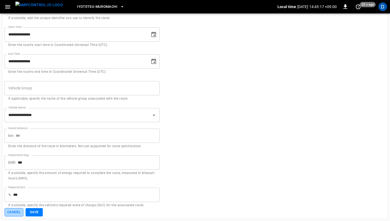
click at [14, 212] on button "Cancel" at bounding box center [14, 212] width 19 height 8
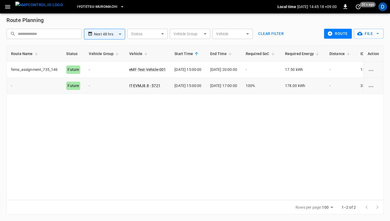
click at [371, 87] on icon "route options" at bounding box center [370, 86] width 5 height 1
click at [324, 120] on div at bounding box center [195, 110] width 390 height 221
click at [372, 86] on icon "route options" at bounding box center [370, 86] width 7 height 7
click at [372, 101] on li "Delete" at bounding box center [375, 98] width 19 height 9
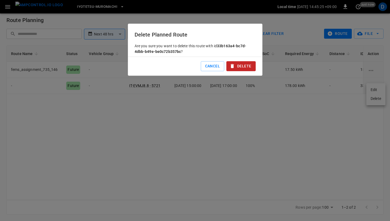
click at [240, 69] on button "Delete" at bounding box center [240, 66] width 29 height 10
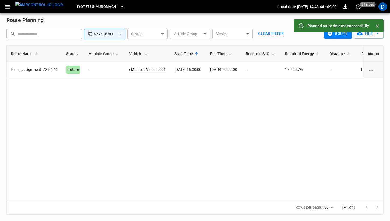
click at [189, 115] on div "Route Name Status Vehicle Group Vehicle Start Time End Time Required SoC Requir…" at bounding box center [194, 122] width 377 height 155
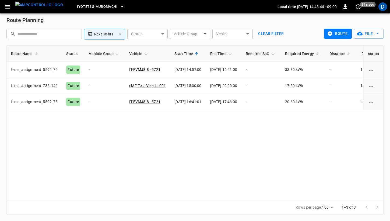
scroll to position [0, 0]
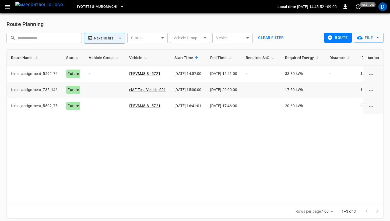
click at [371, 91] on icon "route options" at bounding box center [370, 90] width 7 height 7
click at [374, 102] on li "Delete" at bounding box center [375, 102] width 19 height 9
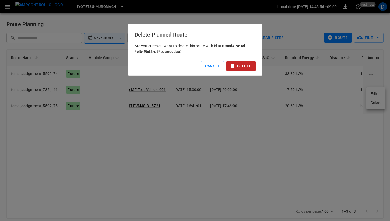
click at [249, 65] on button "Delete" at bounding box center [240, 66] width 29 height 10
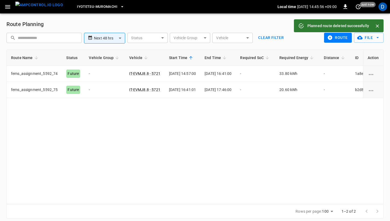
click at [293, 148] on div "Route Name Status Vehicle Group Vehicle Start Time End Time Required SoC Requir…" at bounding box center [194, 126] width 377 height 155
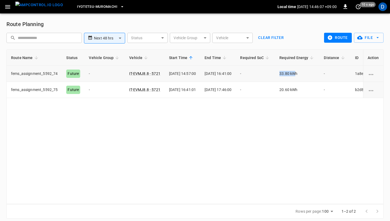
drag, startPoint x: 294, startPoint y: 73, endPoint x: 311, endPoint y: 74, distance: 17.2
click at [311, 74] on td "33.80 kWh" at bounding box center [297, 74] width 44 height 16
drag, startPoint x: 294, startPoint y: 91, endPoint x: 308, endPoint y: 91, distance: 13.5
click at [308, 91] on td "20.60 kWh" at bounding box center [297, 90] width 44 height 16
click at [4, 3] on icon "button" at bounding box center [7, 6] width 7 height 7
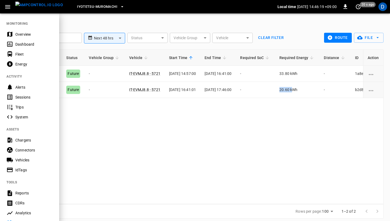
click at [20, 33] on div "Overview" at bounding box center [33, 34] width 37 height 5
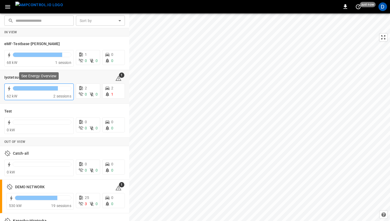
click at [48, 95] on div "62 kW" at bounding box center [30, 96] width 47 height 5
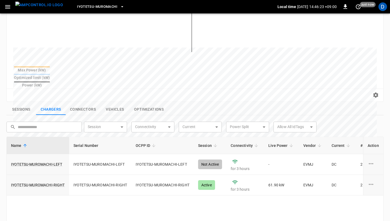
scroll to position [198, 0]
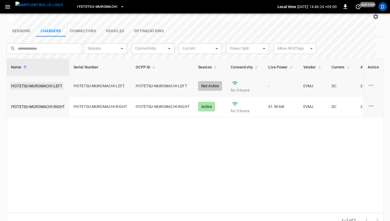
click at [38, 82] on link "IYOTETSU-MUROMACHI-LEFT" at bounding box center [36, 86] width 53 height 8
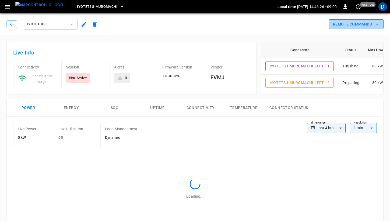
click at [370, 22] on button "Remote Commands" at bounding box center [355, 24] width 55 height 10
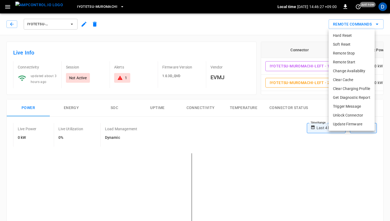
click at [349, 62] on li "Remote Start" at bounding box center [351, 62] width 46 height 9
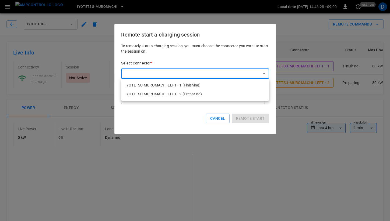
click at [218, 83] on li "IYOTETSU-MUROMACHI-LEFT - 1 (Finishing)" at bounding box center [195, 85] width 148 height 9
type input "**********"
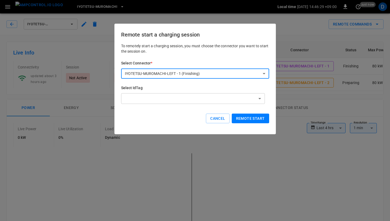
click at [249, 119] on button "Remote start" at bounding box center [250, 119] width 37 height 10
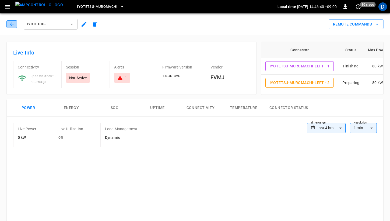
click at [11, 22] on icon "button" at bounding box center [11, 24] width 5 height 5
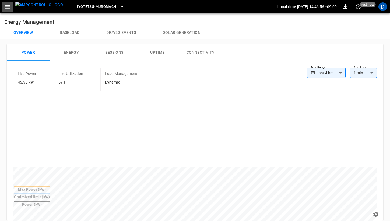
click at [8, 6] on icon "button" at bounding box center [7, 6] width 5 height 3
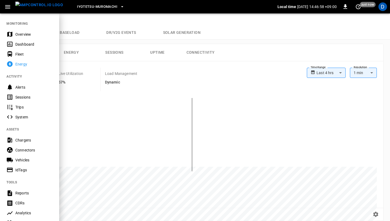
click at [212, 26] on div at bounding box center [195, 110] width 390 height 221
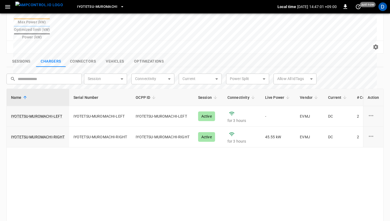
scroll to position [171, 0]
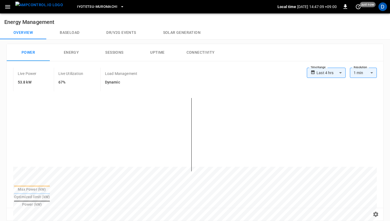
click at [70, 34] on button "Baseload" at bounding box center [69, 32] width 47 height 13
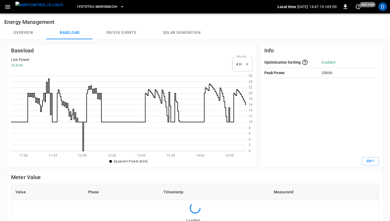
scroll to position [78, 235]
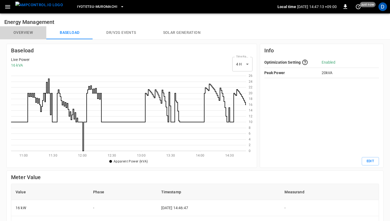
click at [23, 35] on button "Overview" at bounding box center [23, 32] width 46 height 13
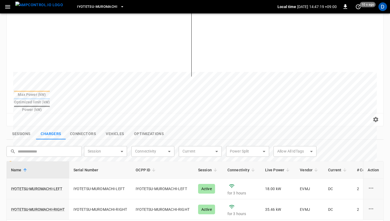
scroll to position [99, 0]
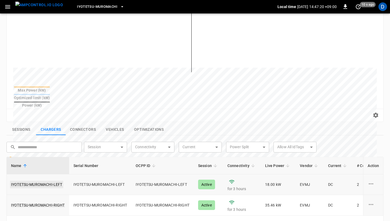
click at [27, 181] on link "IYOTETSU-MUROMACHI-LEFT" at bounding box center [36, 185] width 53 height 8
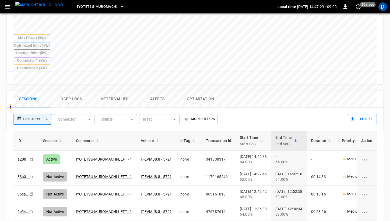
scroll to position [208, 0]
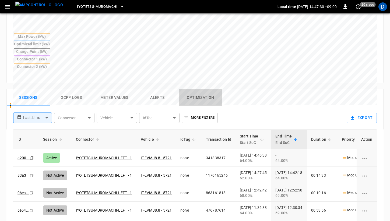
click at [200, 89] on button "Optimization" at bounding box center [200, 97] width 43 height 17
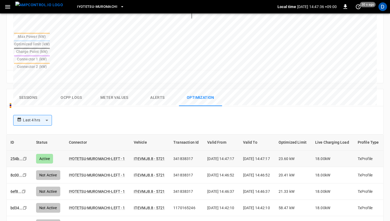
scroll to position [0, 0]
click at [32, 89] on button "Sessions" at bounding box center [28, 97] width 43 height 17
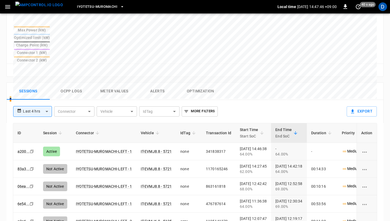
scroll to position [229, 0]
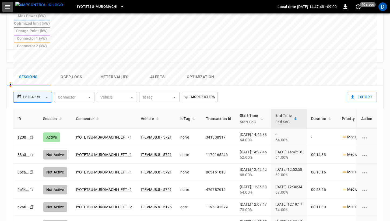
click at [10, 10] on icon "button" at bounding box center [7, 6] width 7 height 7
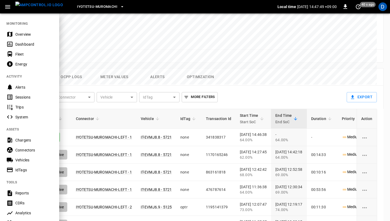
scroll to position [86, 0]
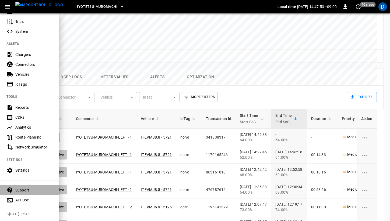
click at [20, 192] on div "Support" at bounding box center [33, 190] width 37 height 5
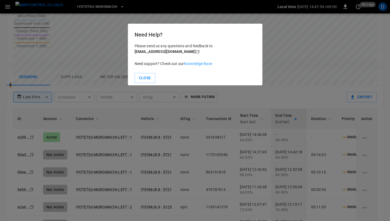
click at [195, 65] on link "Knowledge Base" at bounding box center [198, 64] width 28 height 4
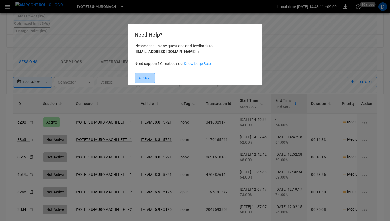
click at [147, 76] on button "Close" at bounding box center [144, 78] width 21 height 10
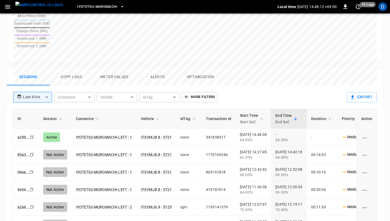
click at [7, 8] on icon "button" at bounding box center [7, 6] width 5 height 3
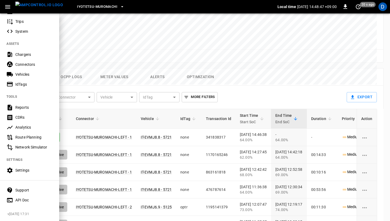
click at [177, 37] on div at bounding box center [195, 110] width 390 height 221
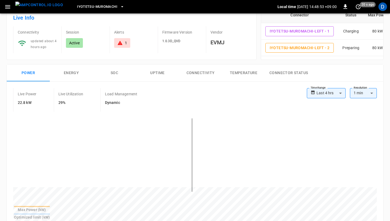
scroll to position [0, 0]
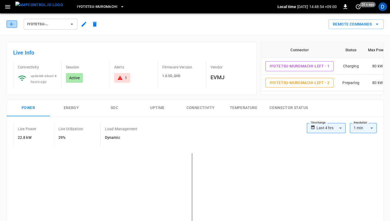
click at [12, 23] on icon "button" at bounding box center [11, 24] width 5 height 5
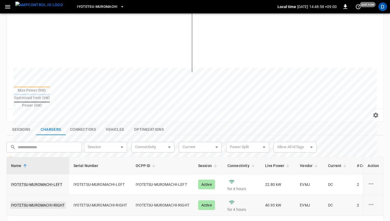
click at [28, 202] on link "IYOTETSU-MUROMACHI-RIGHT" at bounding box center [38, 206] width 56 height 8
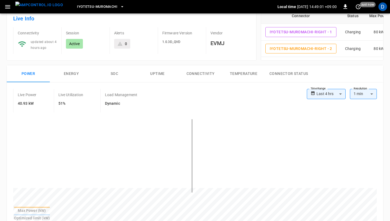
scroll to position [35, 0]
click at [113, 73] on button "SOC" at bounding box center [114, 73] width 43 height 17
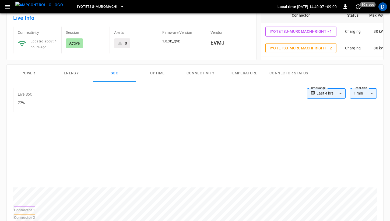
click at [27, 73] on button "Power" at bounding box center [28, 73] width 43 height 17
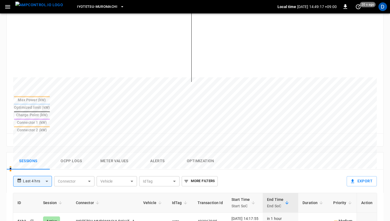
scroll to position [0, 0]
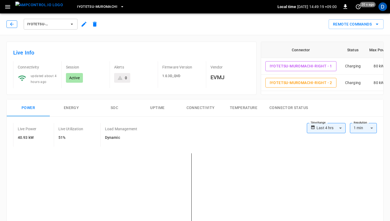
click at [9, 24] on icon "button" at bounding box center [11, 24] width 5 height 5
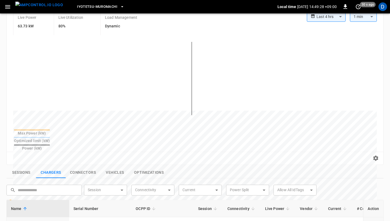
scroll to position [64, 0]
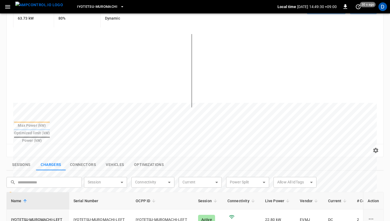
click at [20, 159] on button "Sessions" at bounding box center [21, 164] width 30 height 11
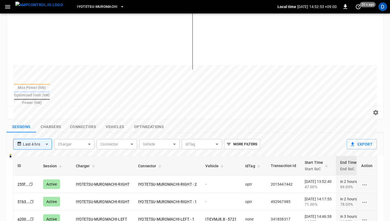
scroll to position [0, 0]
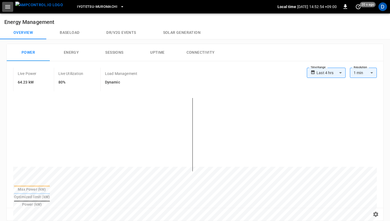
click at [6, 7] on icon "button" at bounding box center [7, 6] width 7 height 7
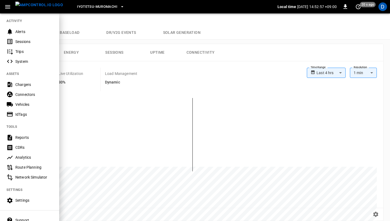
scroll to position [58, 0]
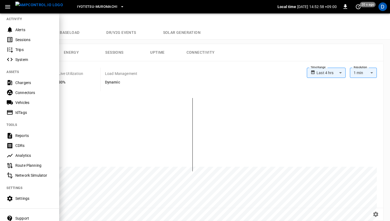
click at [25, 47] on div "Trips" at bounding box center [29, 50] width 59 height 10
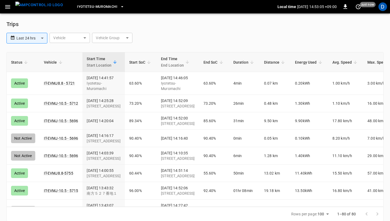
click at [9, 8] on icon "button" at bounding box center [7, 6] width 5 height 3
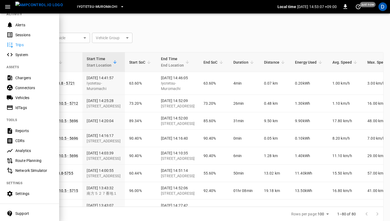
scroll to position [66, 0]
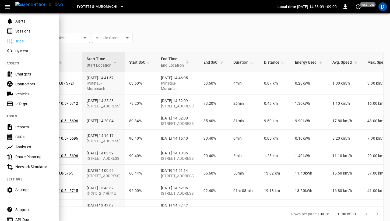
click at [25, 97] on div "Vehicles" at bounding box center [29, 94] width 59 height 10
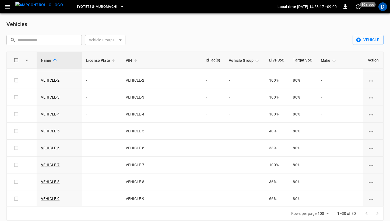
scroll to position [371, 0]
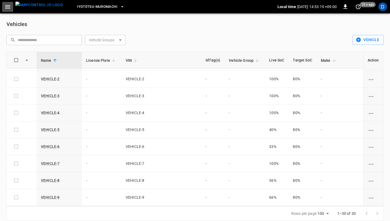
click at [6, 7] on icon "button" at bounding box center [7, 6] width 7 height 7
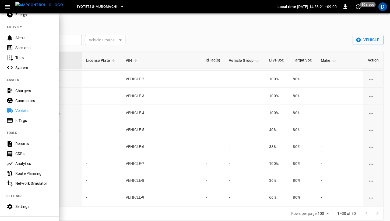
scroll to position [50, 0]
click at [29, 175] on div "Route Planning" at bounding box center [33, 173] width 37 height 5
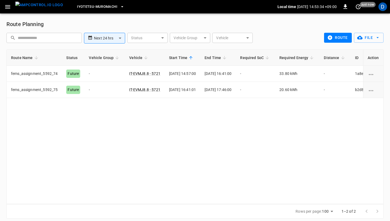
click at [160, 38] on body "**********" at bounding box center [195, 112] width 390 height 225
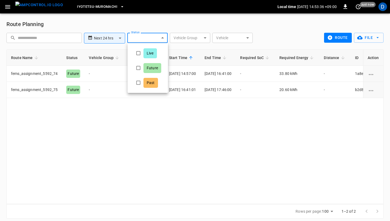
type input "****"
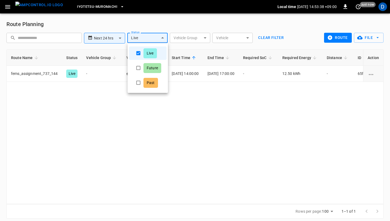
click at [211, 66] on div at bounding box center [195, 110] width 390 height 221
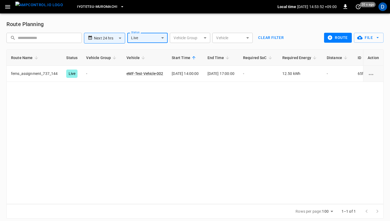
click at [10, 6] on icon "button" at bounding box center [7, 6] width 5 height 3
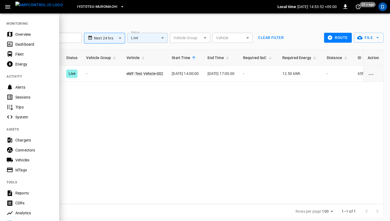
click at [24, 32] on div "Overview" at bounding box center [33, 34] width 37 height 5
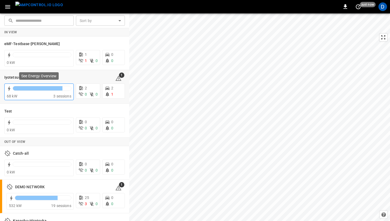
click at [21, 98] on div "68 kW" at bounding box center [30, 96] width 47 height 5
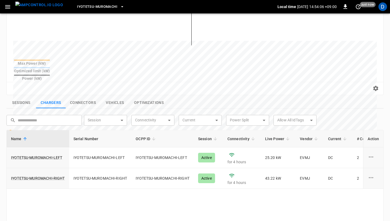
scroll to position [127, 0]
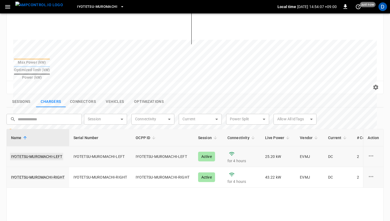
click at [37, 153] on link "IYOTETSU-MUROMACHI-LEFT" at bounding box center [36, 157] width 53 height 8
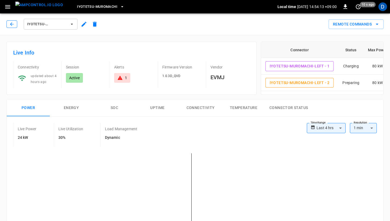
click at [13, 23] on icon "button" at bounding box center [11, 24] width 5 height 5
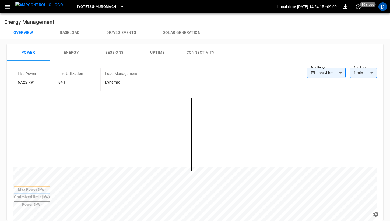
click at [65, 28] on button "Baseload" at bounding box center [69, 32] width 47 height 13
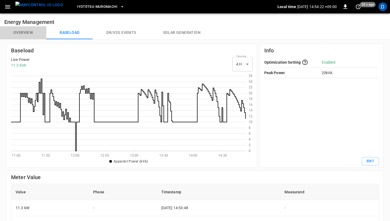
click at [23, 32] on button "Overview" at bounding box center [23, 32] width 46 height 13
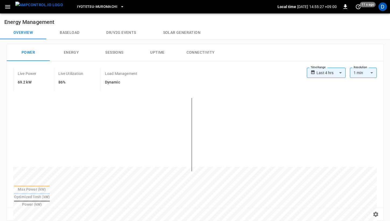
click at [12, 8] on button "button" at bounding box center [7, 7] width 11 height 10
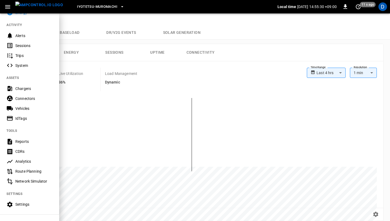
scroll to position [86, 0]
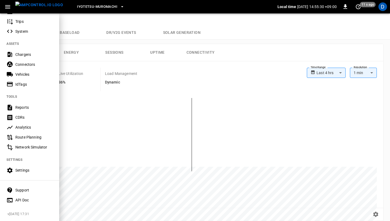
click at [32, 137] on div "Route Planning" at bounding box center [33, 137] width 37 height 5
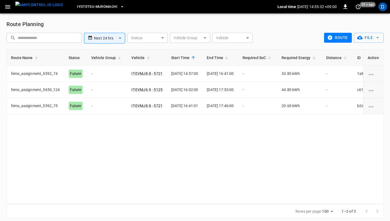
click at [114, 39] on body "**********" at bounding box center [195, 112] width 390 height 225
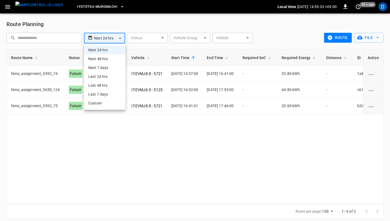
click at [144, 26] on div at bounding box center [195, 110] width 390 height 221
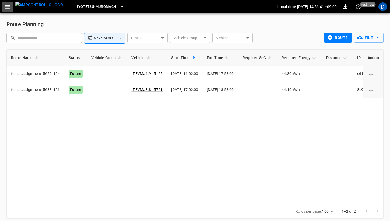
click at [6, 3] on icon "button" at bounding box center [7, 6] width 7 height 7
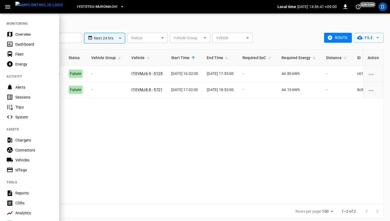
click at [19, 33] on div "Overview" at bounding box center [33, 34] width 37 height 5
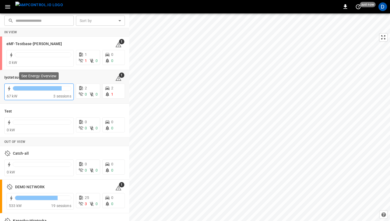
click at [48, 92] on div at bounding box center [42, 90] width 59 height 8
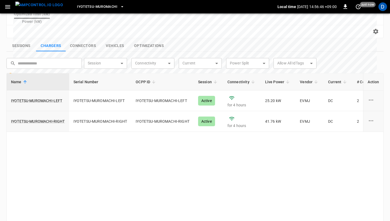
scroll to position [179, 0]
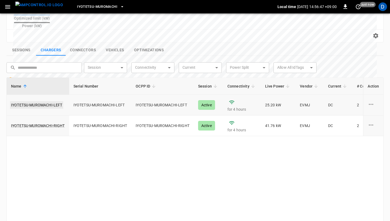
click at [55, 101] on link "IYOTETSU-MUROMACHI-LEFT" at bounding box center [36, 105] width 53 height 8
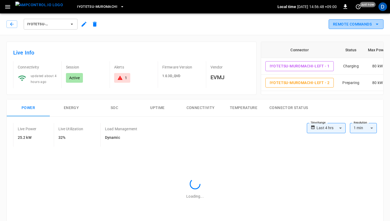
click at [357, 26] on button "Remote Commands" at bounding box center [355, 24] width 55 height 10
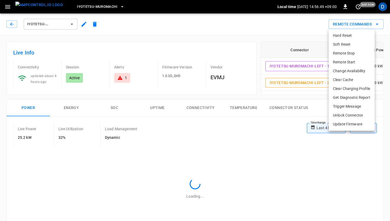
click at [351, 62] on li "Remote Start" at bounding box center [351, 62] width 46 height 9
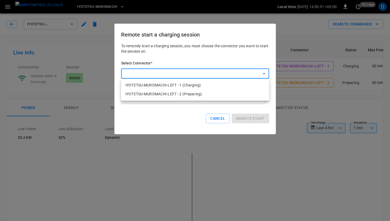
click at [207, 94] on li "IYOTETSU-MUROMACHI-LEFT - 2 (Preparing)" at bounding box center [195, 94] width 148 height 9
type input "**********"
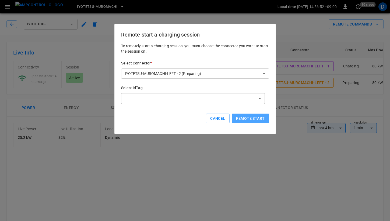
click at [247, 115] on button "Remote start" at bounding box center [250, 119] width 37 height 10
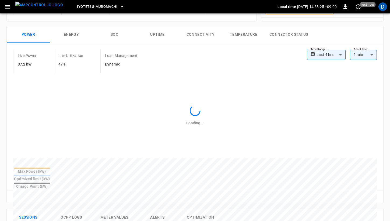
scroll to position [266, 0]
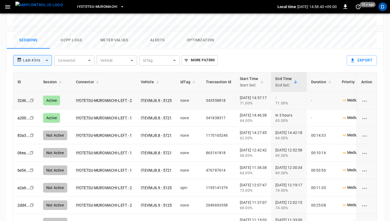
click at [286, 49] on div "**********" at bounding box center [176, 58] width 335 height 19
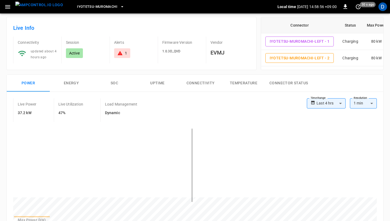
scroll to position [0, 0]
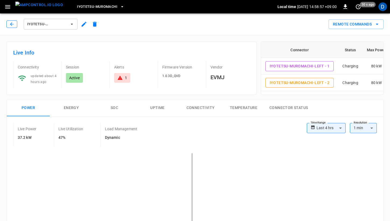
click at [12, 26] on icon "button" at bounding box center [11, 24] width 5 height 5
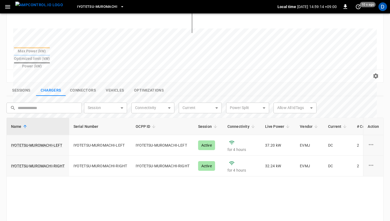
scroll to position [139, 0]
click at [52, 135] on td "IYOTETSU-MUROMACHI-LEFT" at bounding box center [38, 145] width 62 height 21
click at [51, 141] on link "IYOTETSU-MUROMACHI-LEFT" at bounding box center [36, 145] width 53 height 8
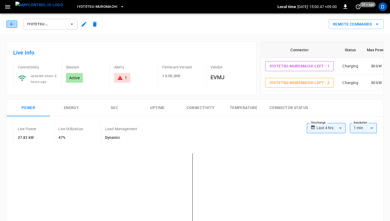
click at [14, 26] on icon "button" at bounding box center [11, 24] width 5 height 5
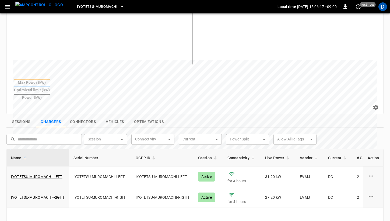
scroll to position [108, 0]
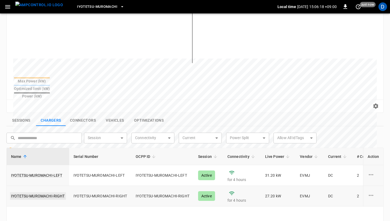
click at [45, 193] on link "IYOTETSU-MUROMACHI-RIGHT" at bounding box center [38, 197] width 56 height 8
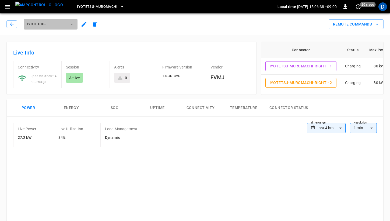
click at [57, 22] on span "IYOTETSU-MUROMACHI-RIGHT" at bounding box center [47, 24] width 40 height 6
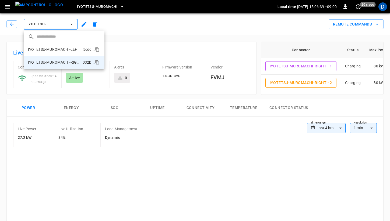
click at [71, 51] on p "IYOTETSU-MUROMACHI-LEFT" at bounding box center [53, 49] width 51 height 5
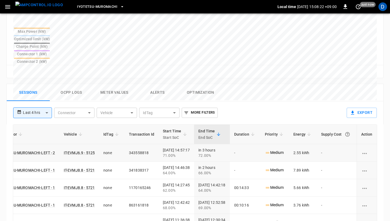
scroll to position [0, 91]
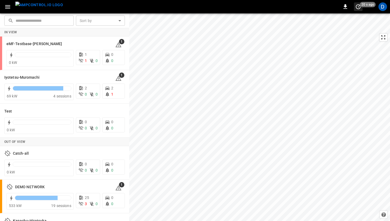
click at [360, 6] on icon "set refresh interval" at bounding box center [358, 6] width 6 height 6
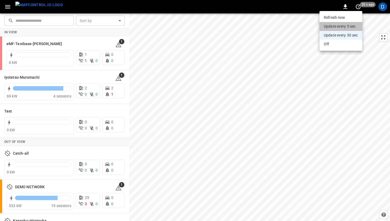
click at [342, 28] on li "Update every 5 sec" at bounding box center [340, 26] width 43 height 9
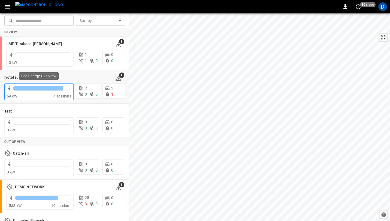
click at [47, 90] on div at bounding box center [38, 88] width 50 height 4
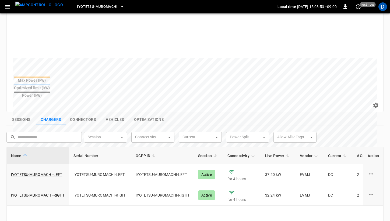
scroll to position [120, 0]
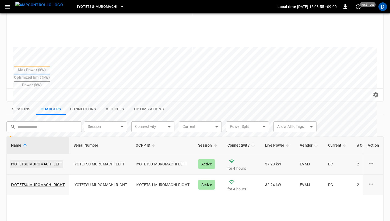
click at [49, 161] on link "IYOTETSU-MUROMACHI-LEFT" at bounding box center [36, 165] width 53 height 8
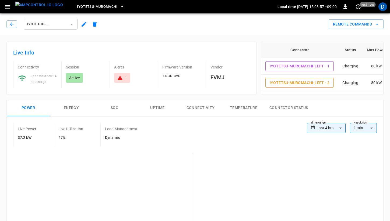
scroll to position [32, 0]
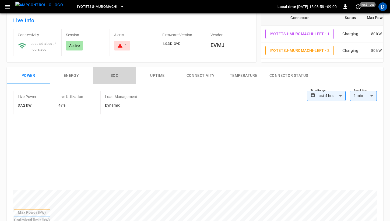
click at [110, 77] on button "SOC" at bounding box center [114, 75] width 43 height 17
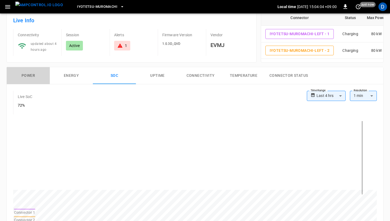
click at [29, 70] on button "Power" at bounding box center [28, 75] width 43 height 17
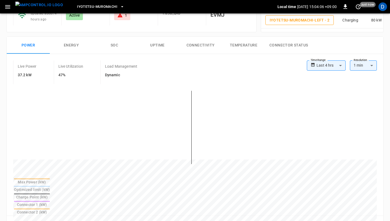
scroll to position [85, 0]
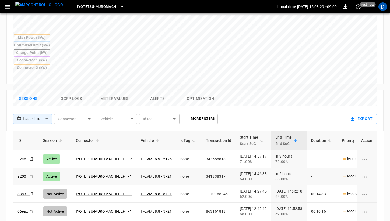
scroll to position [0, 91]
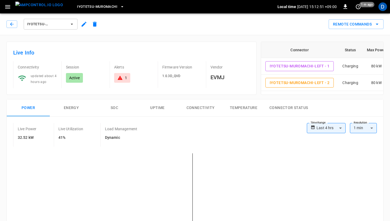
click at [65, 28] on button "IYOTETSU-MUROMACHI-LEFT" at bounding box center [51, 24] width 54 height 11
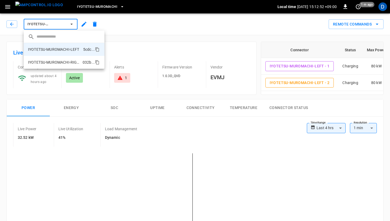
click at [63, 58] on li "IYOTETSU-MUROMACHI-RIGHT 032b ..." at bounding box center [64, 62] width 81 height 13
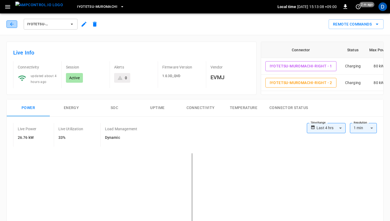
click at [10, 20] on button "button" at bounding box center [11, 24] width 11 height 8
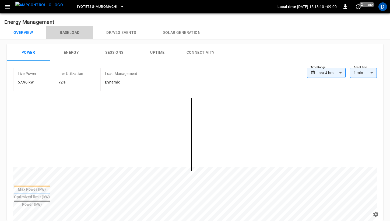
click at [68, 33] on button "Baseload" at bounding box center [69, 32] width 47 height 13
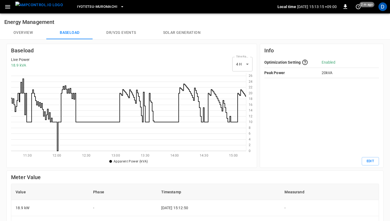
click at [23, 33] on button "Overview" at bounding box center [23, 32] width 46 height 13
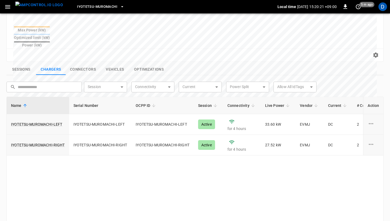
scroll to position [198, 0]
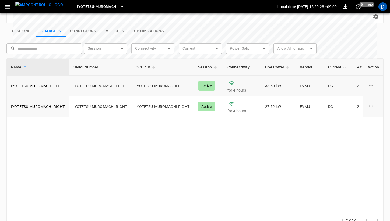
drag, startPoint x: 189, startPoint y: 80, endPoint x: 191, endPoint y: 76, distance: 5.4
click at [38, 82] on link "IYOTETSU-MUROMACHI-LEFT" at bounding box center [36, 86] width 53 height 8
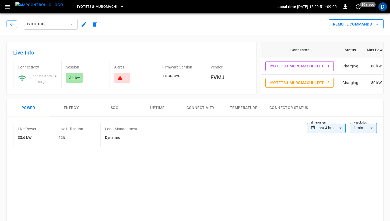
click at [352, 23] on button "Remote Commands" at bounding box center [355, 24] width 55 height 10
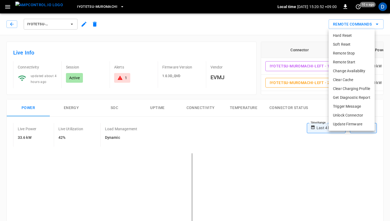
click at [344, 52] on li "Remote Stop" at bounding box center [351, 53] width 46 height 9
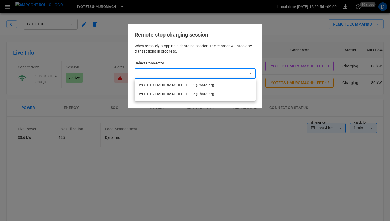
click at [208, 83] on li "IYOTETSU-MUROMACHI-LEFT - 1 (Charging)" at bounding box center [194, 85] width 121 height 9
type input "**********"
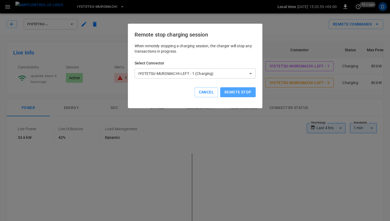
click at [235, 92] on button "Remote stop" at bounding box center [237, 92] width 35 height 10
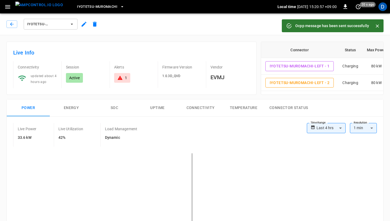
click at [374, 26] on icon "Close" at bounding box center [376, 25] width 5 height 5
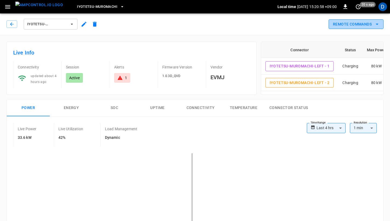
click at [373, 26] on button "Remote Commands" at bounding box center [355, 24] width 55 height 10
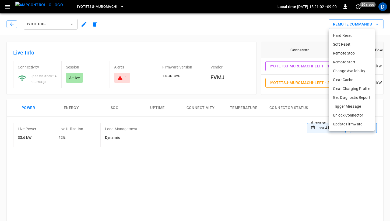
click at [356, 55] on li "Remote Stop" at bounding box center [351, 53] width 46 height 9
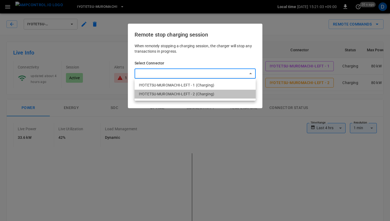
click at [223, 93] on li "IYOTETSU-MUROMACHI-LEFT - 2 (Charging)" at bounding box center [194, 94] width 121 height 9
type input "**********"
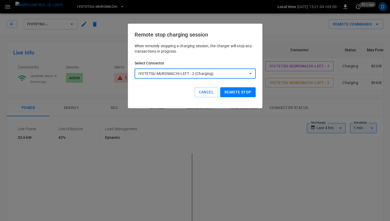
click at [235, 91] on button "Remote stop" at bounding box center [237, 92] width 35 height 10
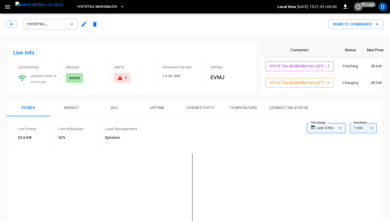
click at [354, 7] on button "set refresh interval" at bounding box center [358, 6] width 9 height 9
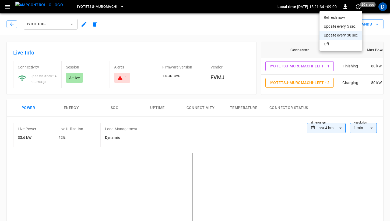
click at [342, 17] on li "Refresh now" at bounding box center [340, 17] width 43 height 9
click at [335, 26] on li "Update every 5 sec" at bounding box center [340, 26] width 43 height 9
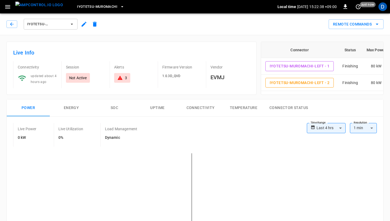
click at [12, 8] on button "button" at bounding box center [7, 7] width 11 height 10
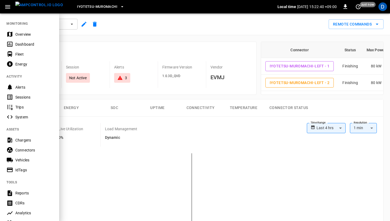
click at [23, 161] on div "Vehicles" at bounding box center [33, 160] width 37 height 5
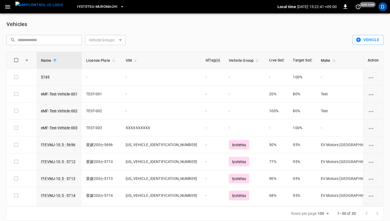
click at [6, 11] on button "button" at bounding box center [7, 7] width 11 height 10
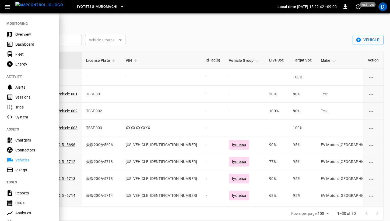
scroll to position [86, 0]
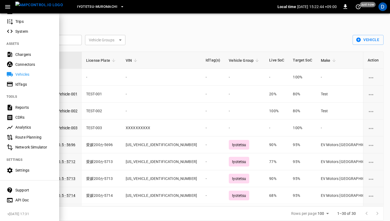
click at [28, 137] on div "Route Planning" at bounding box center [33, 137] width 37 height 5
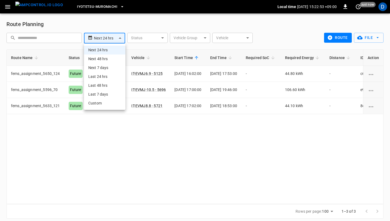
click at [122, 38] on body "**********" at bounding box center [195, 112] width 390 height 225
click at [116, 61] on li "Next 48 hrs" at bounding box center [104, 59] width 41 height 9
type input "**********"
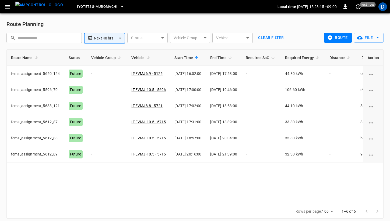
click at [10, 4] on icon "button" at bounding box center [7, 6] width 7 height 7
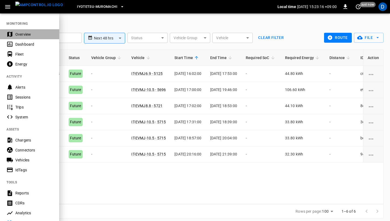
click at [20, 32] on div "Overview" at bounding box center [33, 34] width 37 height 5
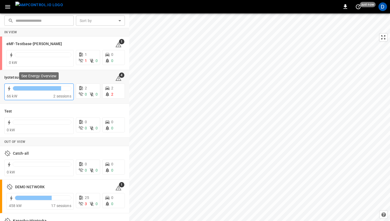
click at [45, 96] on div "66 kW" at bounding box center [30, 96] width 47 height 5
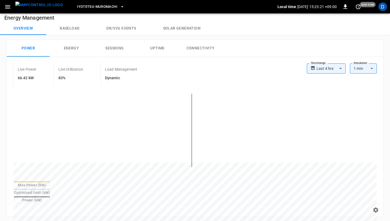
scroll to position [1, 0]
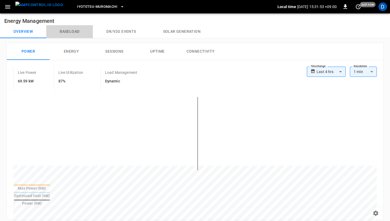
click at [67, 31] on button "Baseload" at bounding box center [69, 31] width 47 height 13
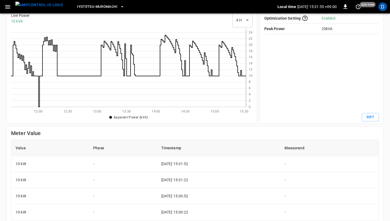
scroll to position [45, 0]
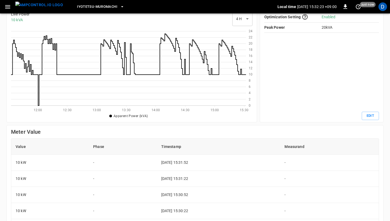
click at [261, 115] on div "Info Optimization Setting Enabled Peak Power 20 kVA Edit" at bounding box center [322, 60] width 124 height 124
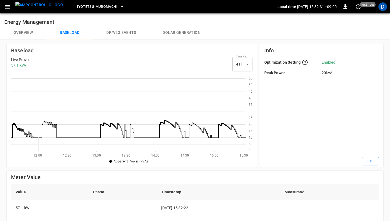
click at [13, 33] on button "Overview" at bounding box center [23, 32] width 46 height 13
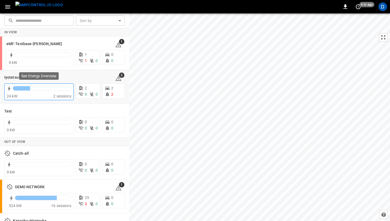
click at [48, 88] on div at bounding box center [42, 88] width 58 height 4
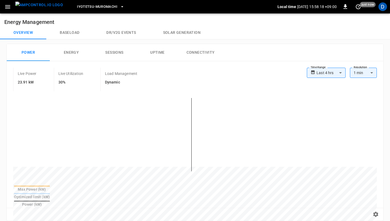
click at [64, 30] on button "Baseload" at bounding box center [69, 32] width 47 height 13
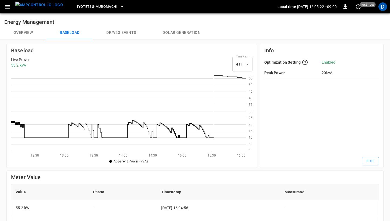
click at [24, 31] on button "Overview" at bounding box center [23, 32] width 46 height 13
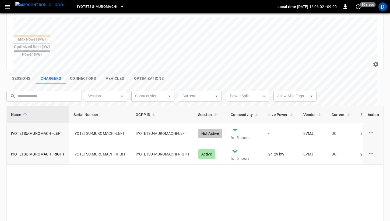
scroll to position [151, 0]
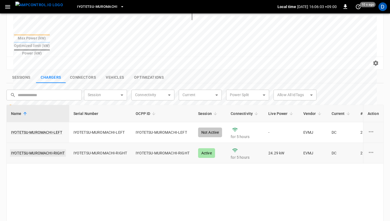
click at [52, 150] on link "IYOTETSU-MUROMACHI-RIGHT" at bounding box center [38, 154] width 56 height 8
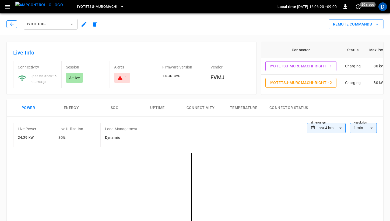
click at [9, 24] on button "button" at bounding box center [11, 24] width 11 height 8
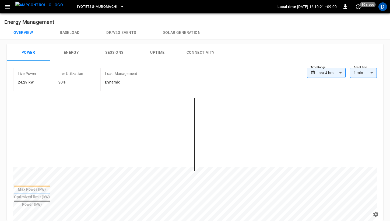
click at [77, 31] on button "Baseload" at bounding box center [69, 32] width 47 height 13
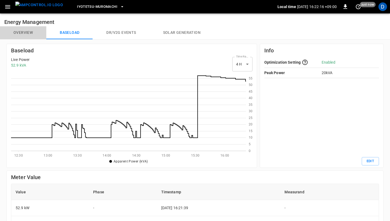
click at [15, 29] on button "Overview" at bounding box center [23, 32] width 46 height 13
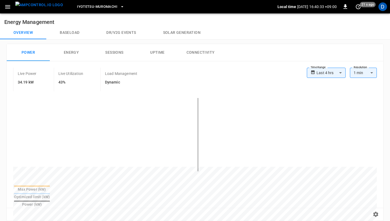
click at [6, 3] on button "button" at bounding box center [7, 7] width 11 height 10
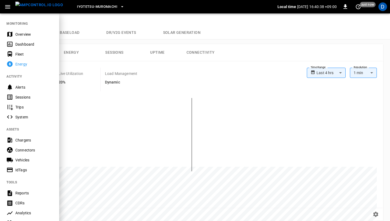
click at [33, 36] on div "Overview" at bounding box center [33, 34] width 37 height 5
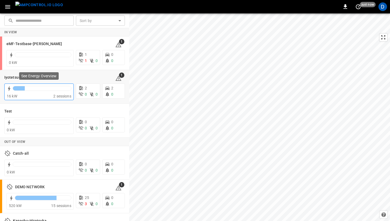
click at [46, 96] on div "16 kW" at bounding box center [30, 96] width 47 height 5
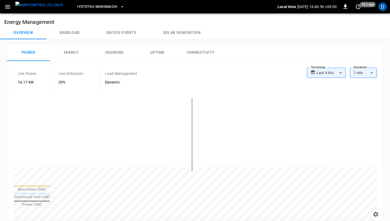
click at [13, 13] on h6 "Energy Management" at bounding box center [195, 19] width 390 height 13
click at [10, 9] on icon "button" at bounding box center [7, 6] width 7 height 7
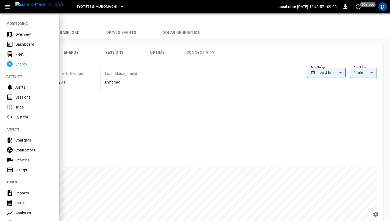
click at [30, 33] on div "Overview" at bounding box center [33, 34] width 37 height 5
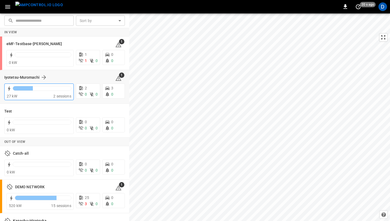
click at [41, 84] on div "27 kW 2 sessions" at bounding box center [38, 92] width 69 height 17
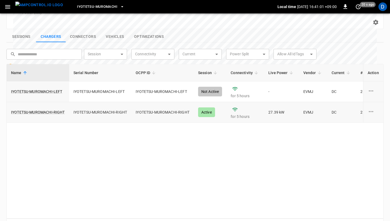
scroll to position [198, 0]
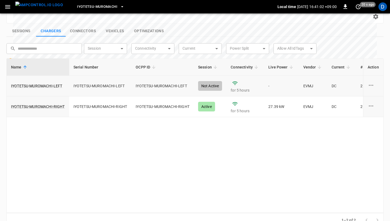
click at [47, 79] on td "IYOTETSU-MUROMACHI-LEFT" at bounding box center [38, 86] width 62 height 21
click at [47, 82] on link "IYOTETSU-MUROMACHI-LEFT" at bounding box center [36, 86] width 53 height 8
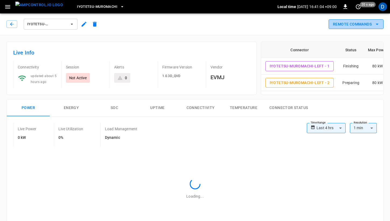
click at [356, 23] on button "Remote Commands" at bounding box center [355, 24] width 55 height 10
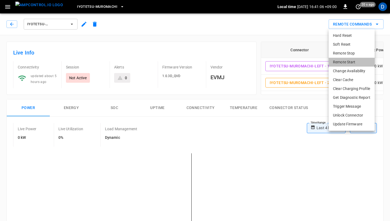
click at [349, 62] on li "Remote Start" at bounding box center [351, 62] width 46 height 9
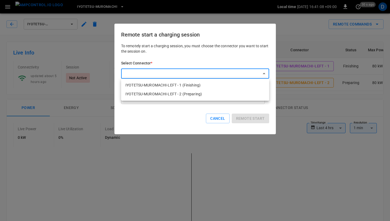
click at [198, 87] on li "IYOTETSU-MUROMACHI-LEFT - 1 (Finishing)" at bounding box center [195, 85] width 148 height 9
type input "**********"
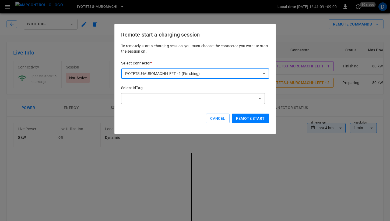
click at [248, 120] on button "Remote start" at bounding box center [250, 119] width 37 height 10
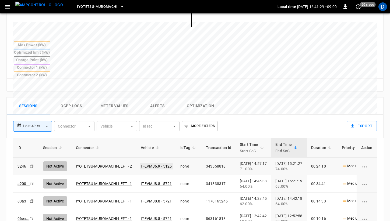
scroll to position [202, 0]
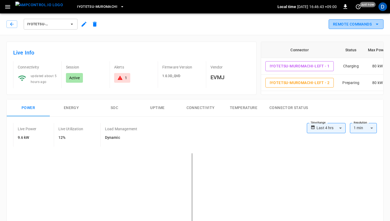
click at [369, 27] on button "Remote Commands" at bounding box center [355, 24] width 55 height 10
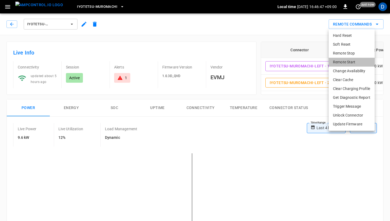
click at [356, 63] on li "Remote Start" at bounding box center [351, 62] width 46 height 9
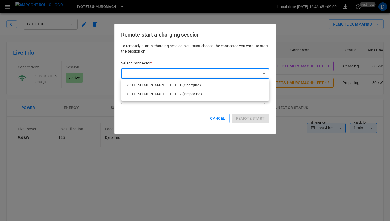
click at [238, 92] on li "IYOTETSU-MUROMACHI-LEFT - 2 (Preparing)" at bounding box center [195, 94] width 148 height 9
type input "**********"
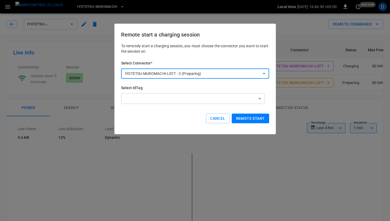
click at [247, 118] on button "Remote start" at bounding box center [250, 119] width 37 height 10
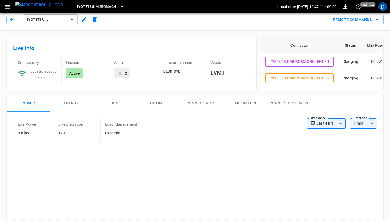
scroll to position [29, 0]
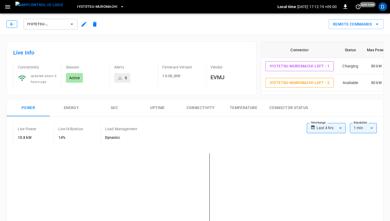
click at [10, 26] on icon "button" at bounding box center [11, 24] width 5 height 5
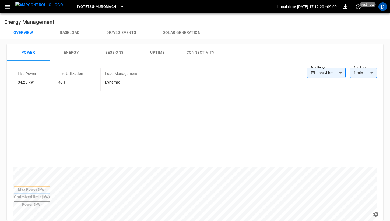
click at [10, 7] on icon "button" at bounding box center [7, 6] width 7 height 7
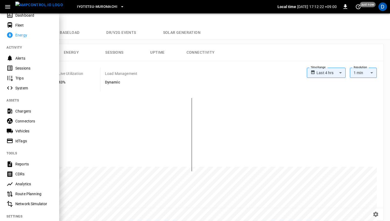
scroll to position [40, 0]
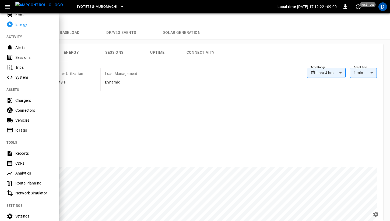
click at [197, 32] on div at bounding box center [195, 110] width 390 height 221
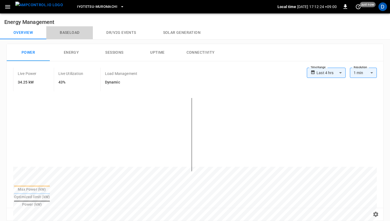
click at [78, 31] on button "Baseload" at bounding box center [69, 32] width 47 height 13
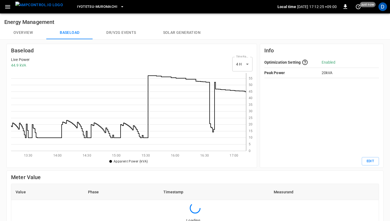
scroll to position [78, 235]
click at [368, 162] on button "Edit" at bounding box center [369, 161] width 17 height 8
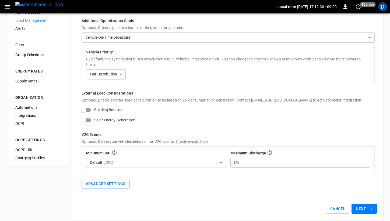
scroll to position [74, 0]
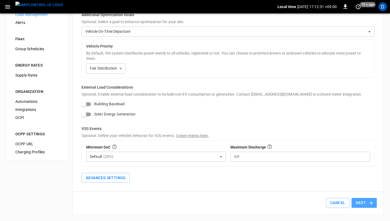
click at [365, 201] on button "Next" at bounding box center [363, 203] width 25 height 10
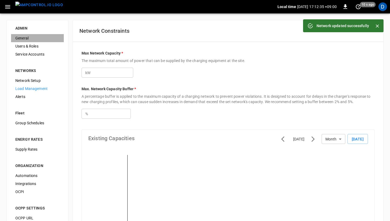
click at [27, 38] on span "General" at bounding box center [37, 39] width 44 height 6
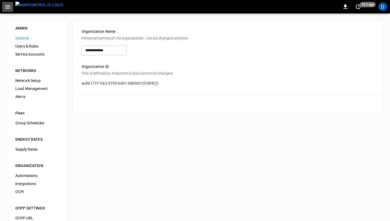
click at [6, 11] on button "button" at bounding box center [7, 7] width 11 height 10
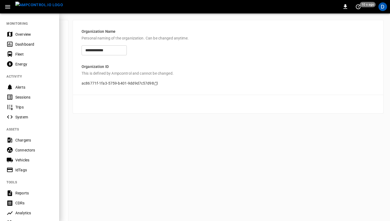
click at [23, 33] on div "Overview" at bounding box center [33, 34] width 37 height 5
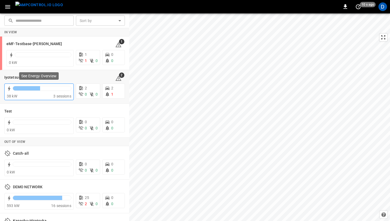
click at [41, 90] on div at bounding box center [42, 88] width 58 height 4
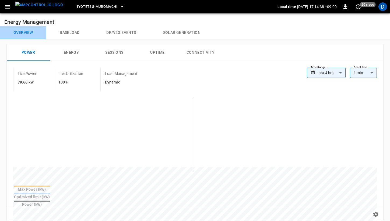
click at [29, 33] on button "Overview" at bounding box center [23, 32] width 46 height 13
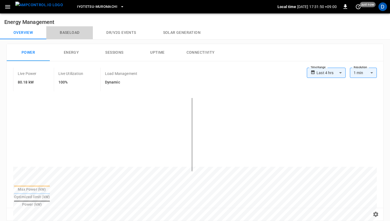
click at [75, 33] on button "Baseload" at bounding box center [69, 32] width 47 height 13
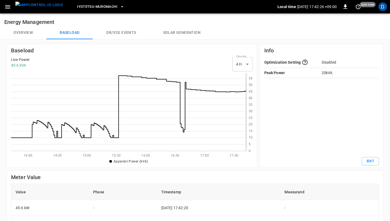
click at [24, 33] on button "Overview" at bounding box center [23, 32] width 46 height 13
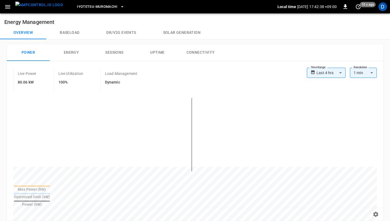
click at [9, 6] on icon "button" at bounding box center [7, 6] width 7 height 7
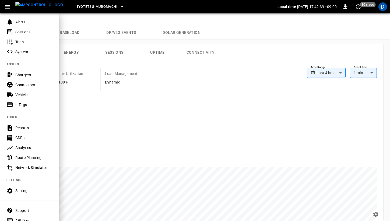
scroll to position [80, 0]
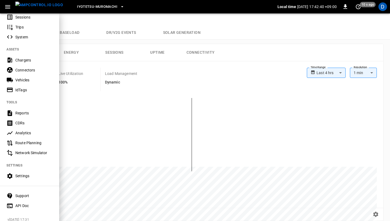
click at [20, 176] on div "Settings" at bounding box center [33, 175] width 37 height 5
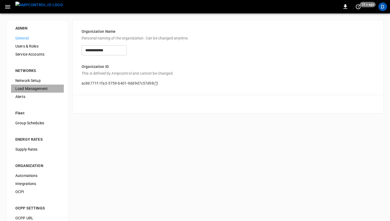
click at [30, 87] on span "Load Management" at bounding box center [37, 89] width 44 height 6
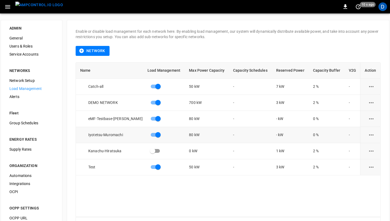
click at [370, 134] on icon "load management options" at bounding box center [371, 135] width 7 height 7
click at [357, 146] on li "Edit" at bounding box center [366, 148] width 38 height 9
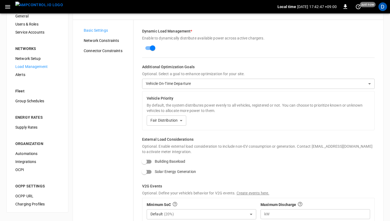
scroll to position [24, 0]
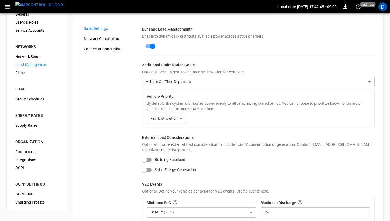
click at [229, 78] on body "**********" at bounding box center [195, 126] width 390 height 301
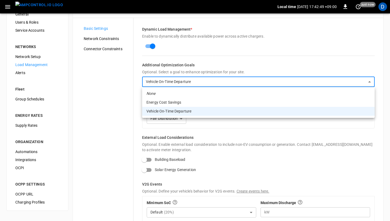
click at [197, 92] on li "None" at bounding box center [258, 93] width 232 height 9
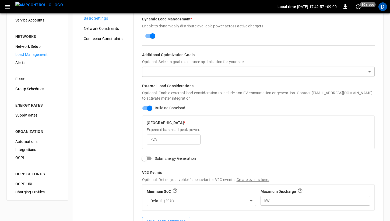
scroll to position [78, 0]
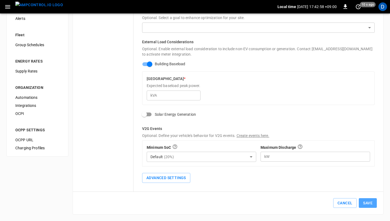
click at [370, 207] on button "Save" at bounding box center [368, 203] width 18 height 10
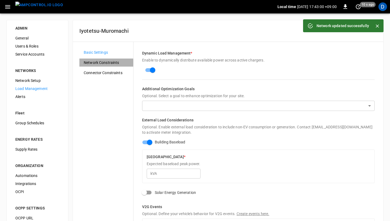
click at [102, 66] on div "Network Constraints" at bounding box center [106, 63] width 54 height 8
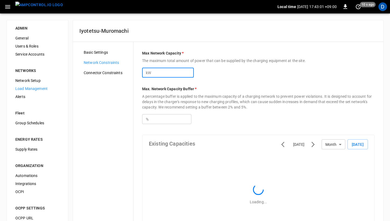
click at [168, 75] on input "**" at bounding box center [172, 73] width 41 height 10
type input "*"
click at [179, 75] on input "number" at bounding box center [172, 73] width 41 height 10
type input "*"
type input "***"
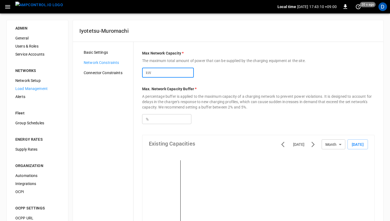
click at [238, 74] on div "kW *** ​" at bounding box center [258, 70] width 232 height 14
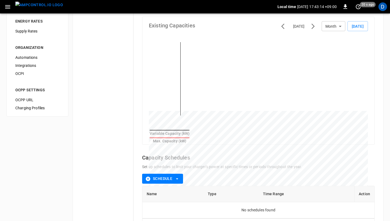
scroll to position [165, 0]
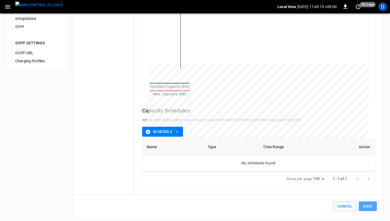
click at [364, 204] on button "Save" at bounding box center [368, 207] width 18 height 10
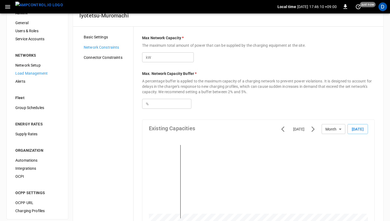
scroll to position [0, 0]
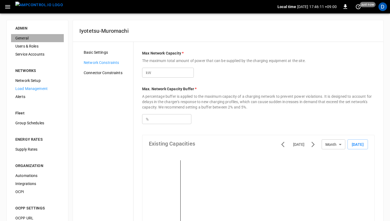
click at [32, 36] on span "General" at bounding box center [37, 39] width 44 height 6
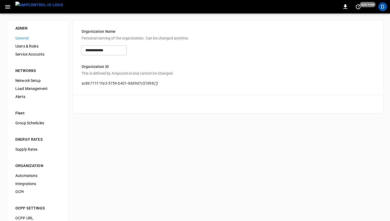
click at [12, 6] on button "button" at bounding box center [7, 7] width 11 height 10
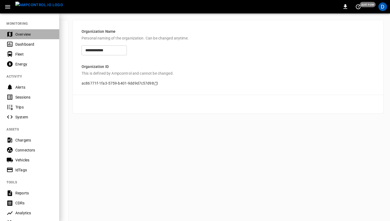
click at [21, 36] on div "Overview" at bounding box center [33, 34] width 37 height 5
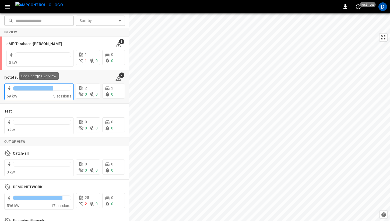
click at [35, 97] on div "69 kW" at bounding box center [30, 96] width 47 height 5
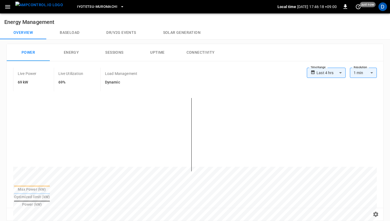
click at [63, 30] on button "Baseload" at bounding box center [69, 32] width 47 height 13
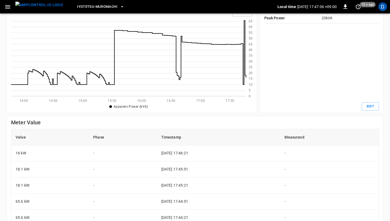
scroll to position [54, 0]
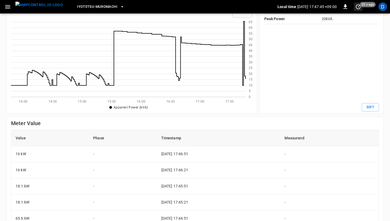
click at [360, 7] on icon "set refresh interval" at bounding box center [358, 6] width 6 height 6
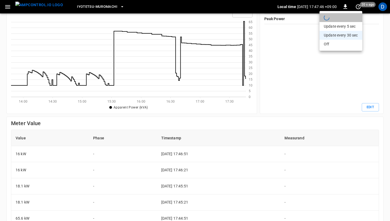
click at [340, 19] on li "refreshing dashboard" at bounding box center [340, 17] width 43 height 9
click at [338, 23] on li "Update every 5 sec" at bounding box center [340, 26] width 43 height 9
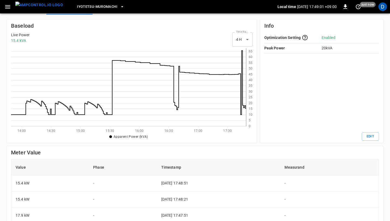
scroll to position [24, 0]
